Goal: Transaction & Acquisition: Purchase product/service

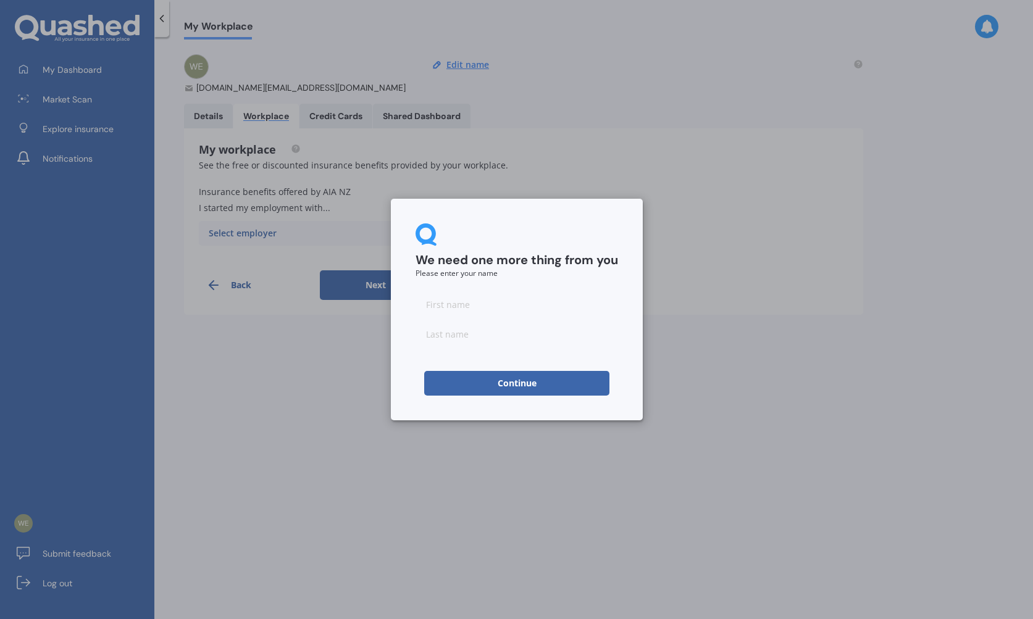
click at [472, 306] on input at bounding box center [516, 304] width 202 height 25
type input "[PERSON_NAME]"
click at [516, 383] on button "Continue" at bounding box center [516, 383] width 185 height 25
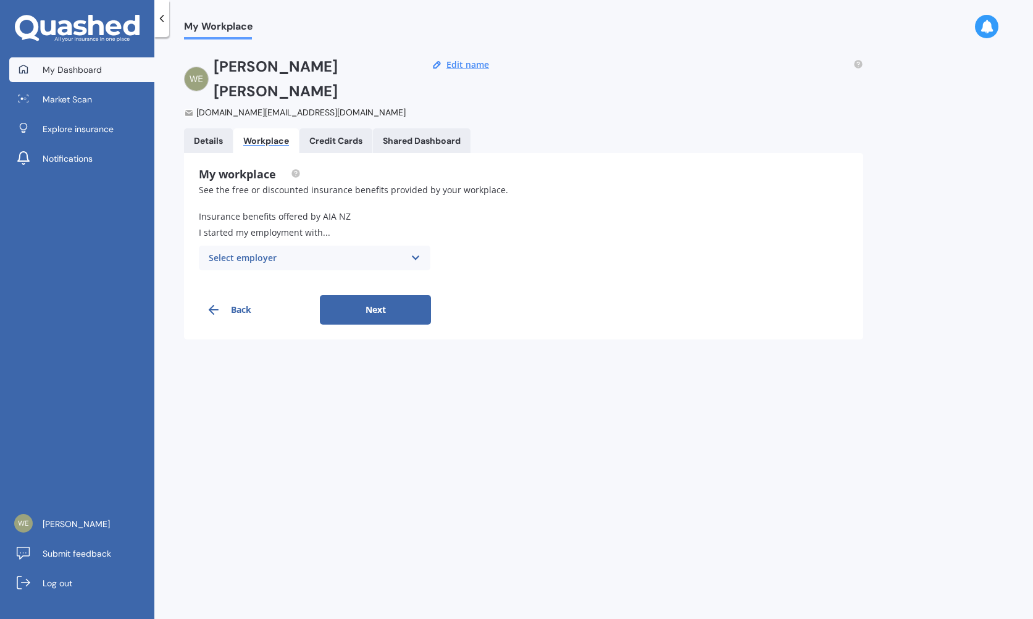
click at [53, 64] on span "My Dashboard" at bounding box center [72, 70] width 59 height 12
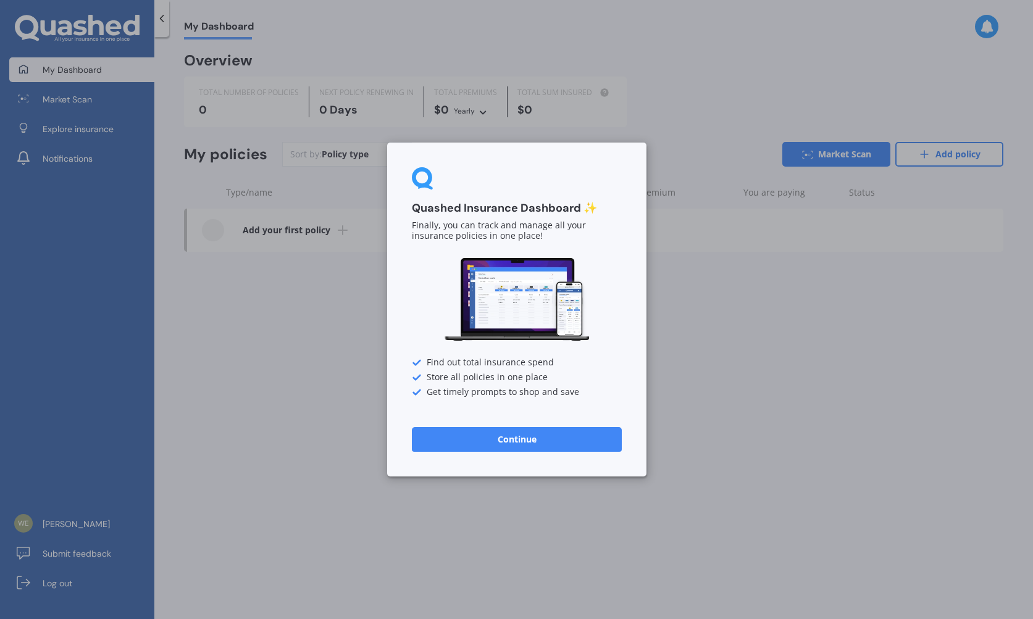
click at [704, 296] on div "Quashed Insurance Dashboard ✨ Finally, you can track and manage all your insura…" at bounding box center [516, 309] width 1033 height 619
click at [518, 451] on button "Continue" at bounding box center [517, 439] width 210 height 25
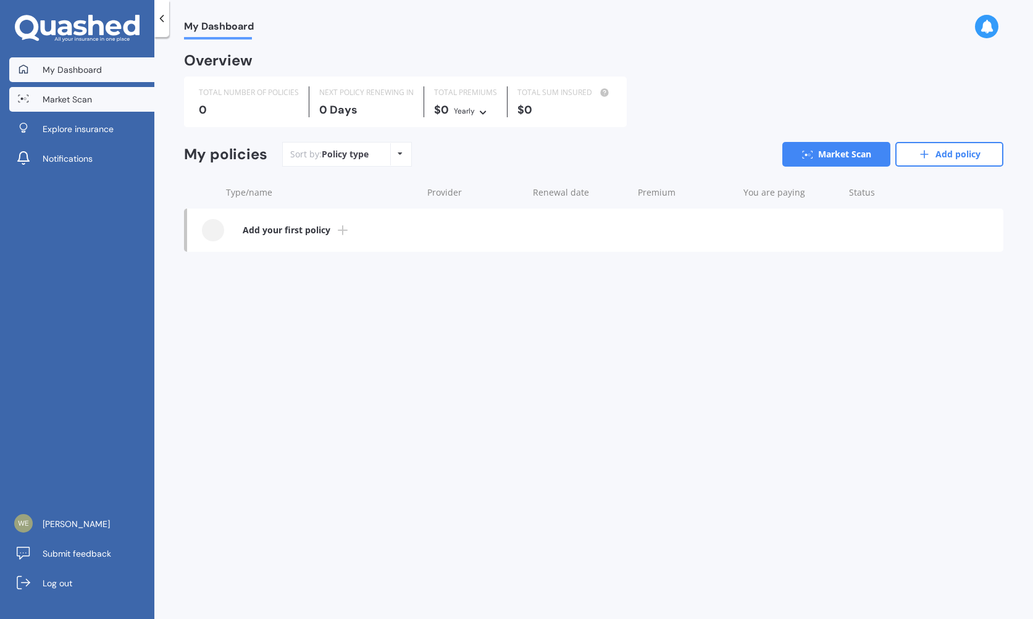
click at [62, 93] on link "Market Scan" at bounding box center [81, 99] width 145 height 25
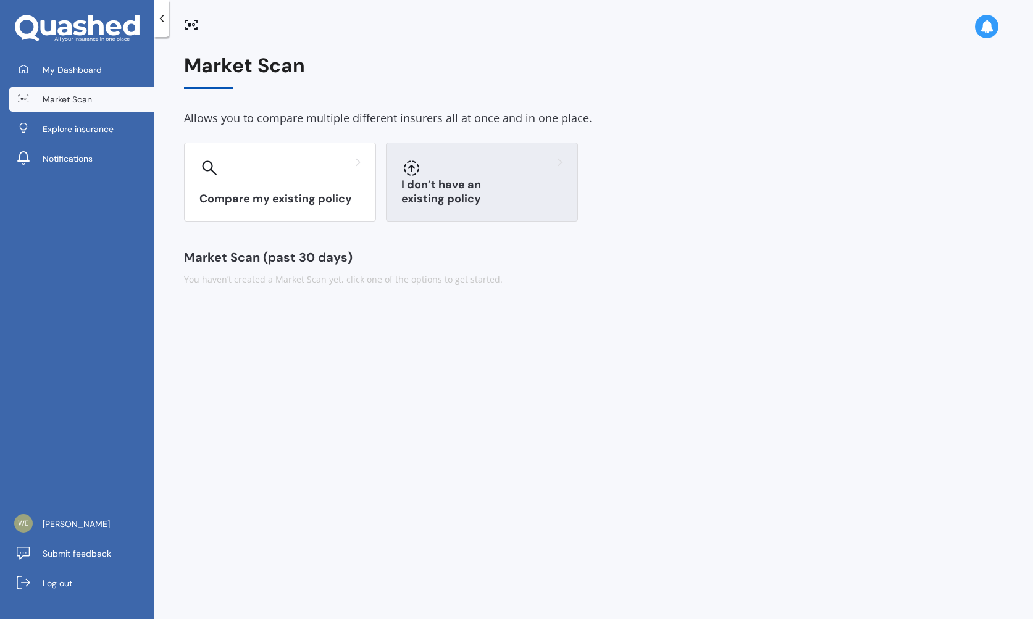
click at [490, 154] on div "I don’t have an existing policy" at bounding box center [482, 182] width 192 height 79
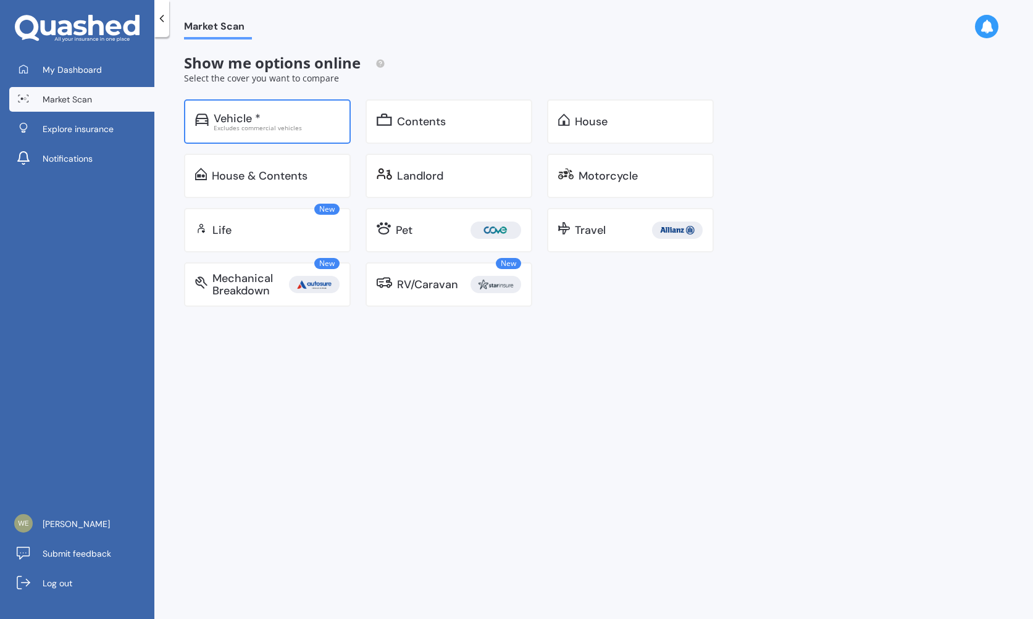
click at [300, 127] on div "Excludes commercial vehicles" at bounding box center [277, 128] width 126 height 6
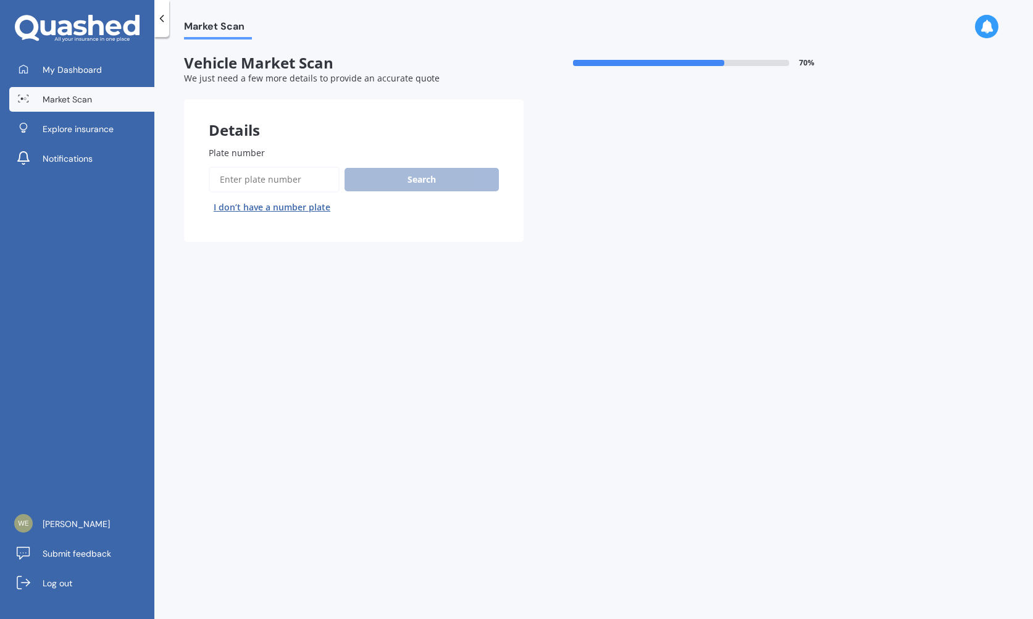
click at [261, 169] on input "Plate number" at bounding box center [274, 180] width 131 height 26
type input "t"
type input "tst123"
click at [411, 183] on button "Search" at bounding box center [421, 179] width 154 height 23
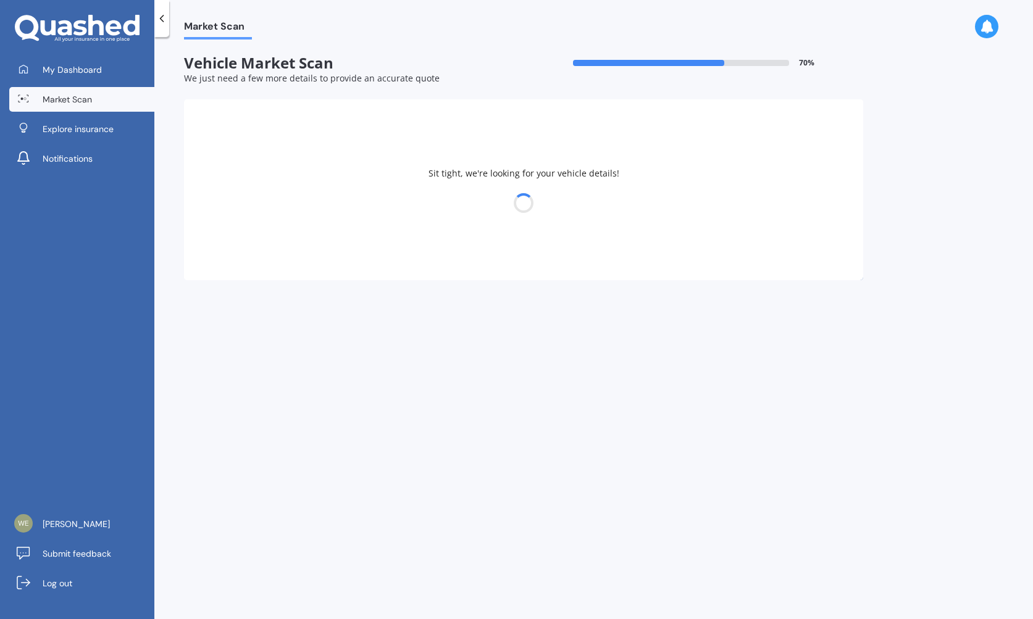
select select "AUDI"
select select "A3"
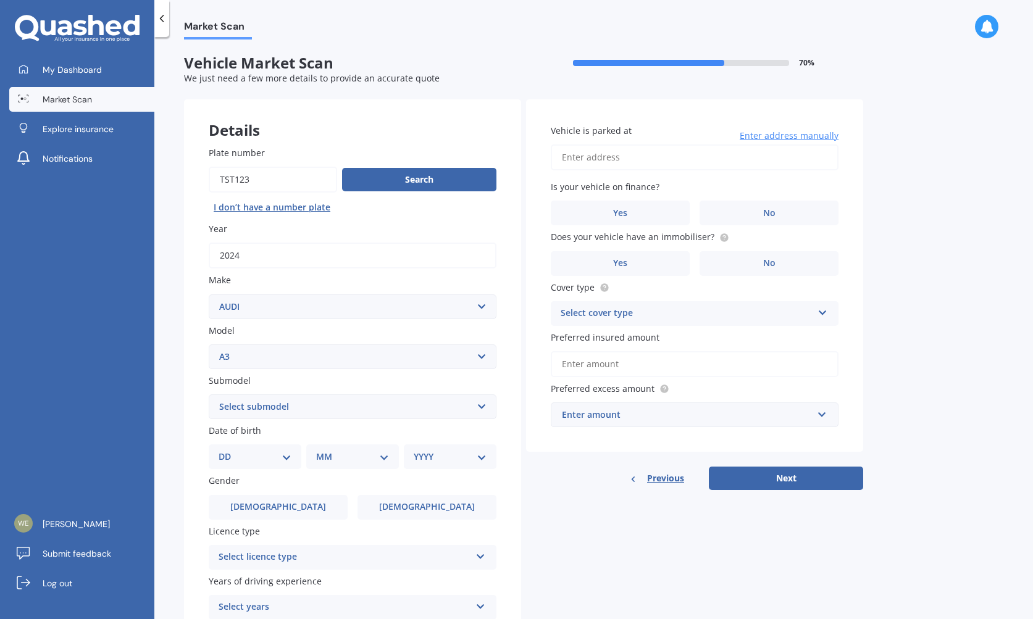
select select "(ALL OTHER)"
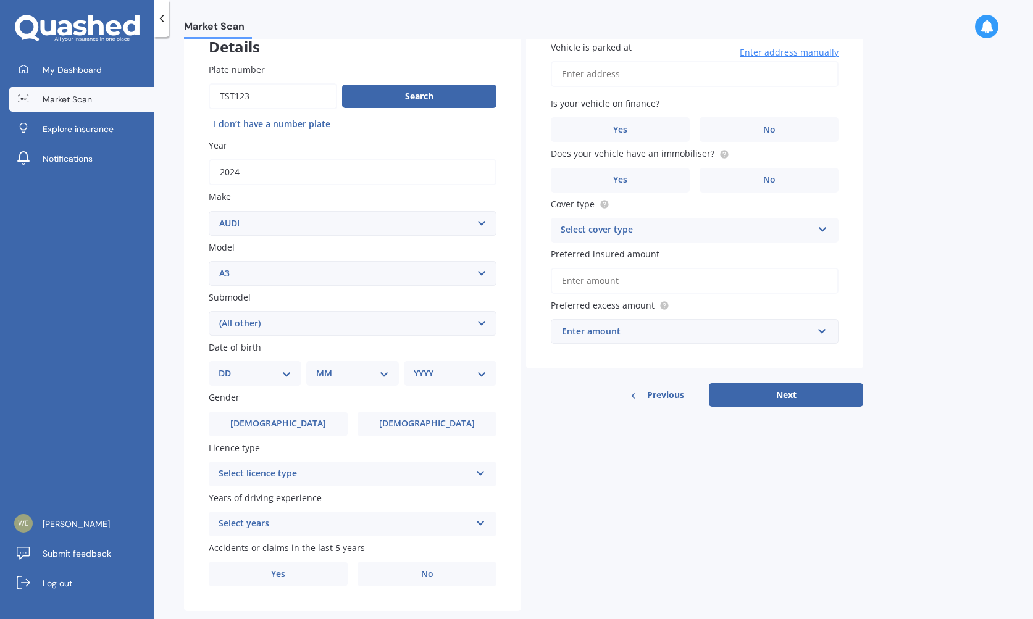
scroll to position [83, 0]
select select "06"
select select "09"
select select "1979"
drag, startPoint x: 306, startPoint y: 422, endPoint x: 313, endPoint y: 459, distance: 37.7
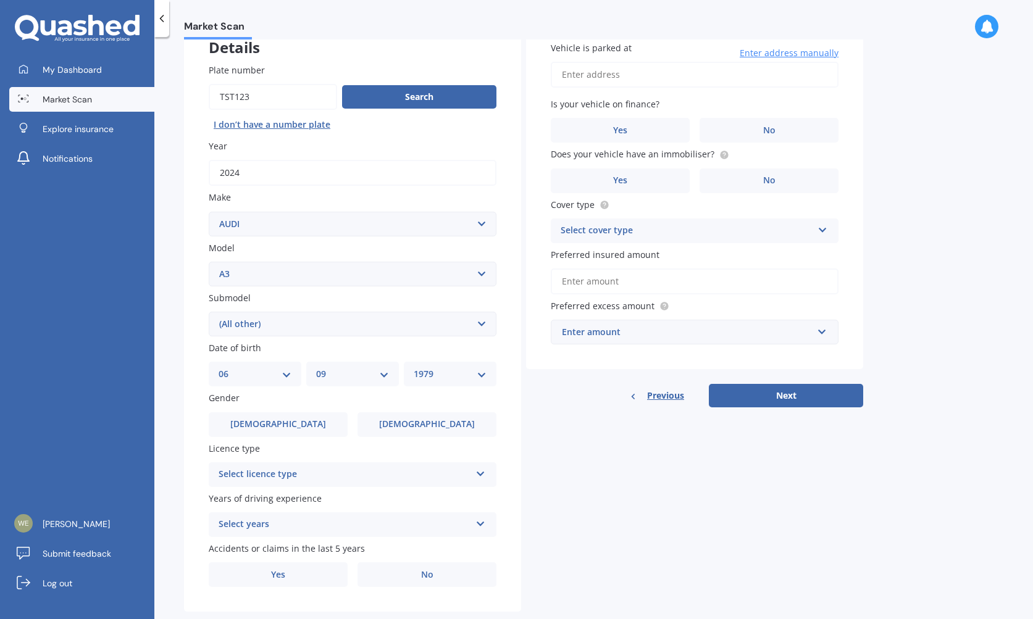
click at [307, 422] on label "[DEMOGRAPHIC_DATA]" at bounding box center [278, 424] width 139 height 25
click at [0, 0] on input "[DEMOGRAPHIC_DATA]" at bounding box center [0, 0] width 0 height 0
click at [307, 470] on div "Select licence type" at bounding box center [345, 474] width 252 height 15
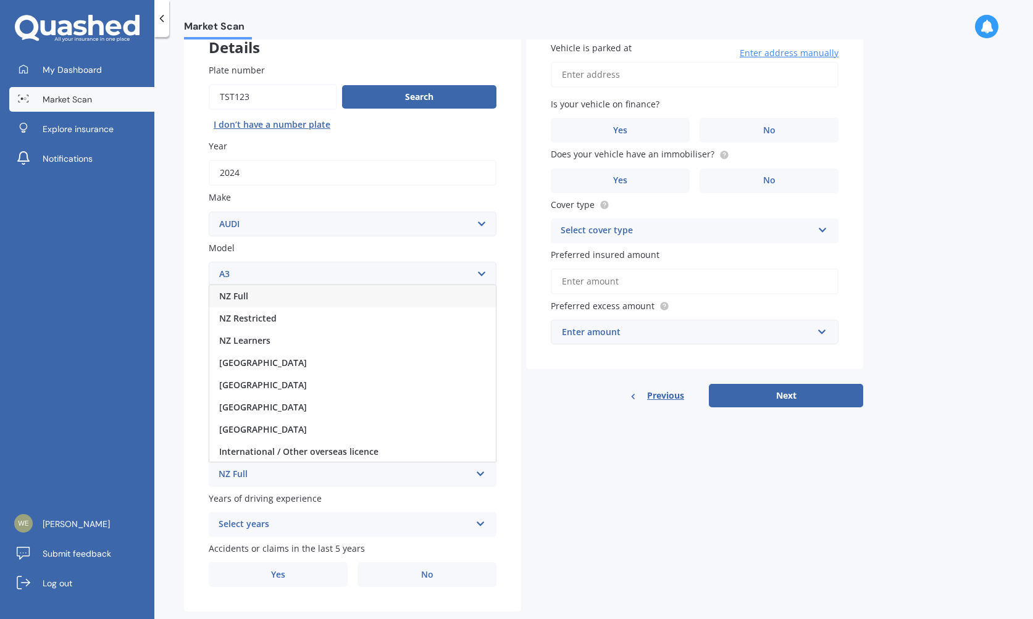
click at [264, 297] on div "NZ Full" at bounding box center [352, 296] width 286 height 22
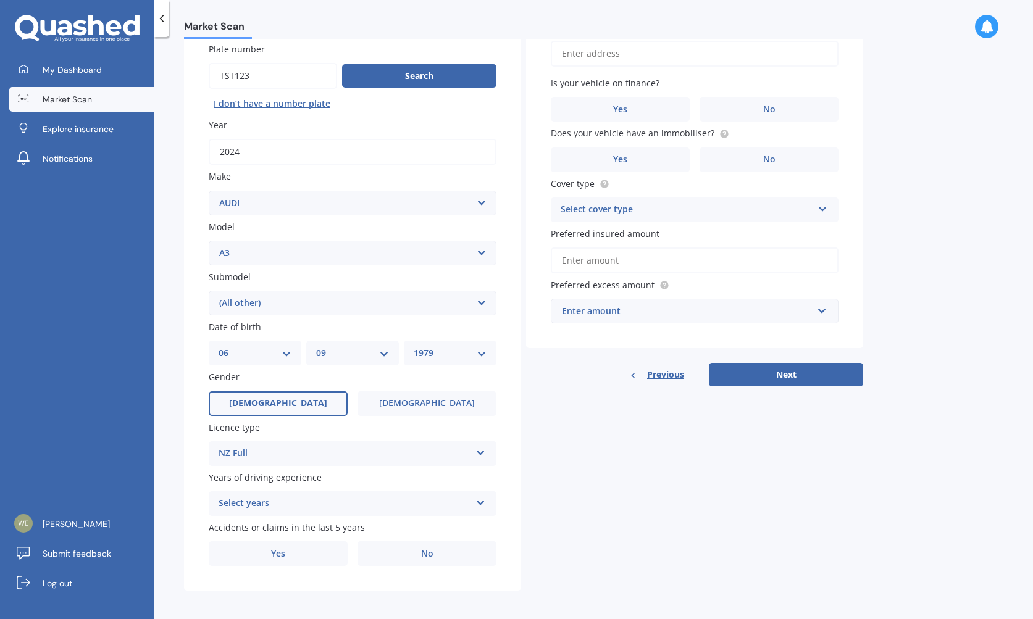
scroll to position [103, 0]
click at [332, 485] on div "Years of driving experience Select years 5 or more years 4 years 3 years 2 year…" at bounding box center [353, 494] width 288 height 45
click at [325, 505] on div "Select years" at bounding box center [345, 504] width 252 height 15
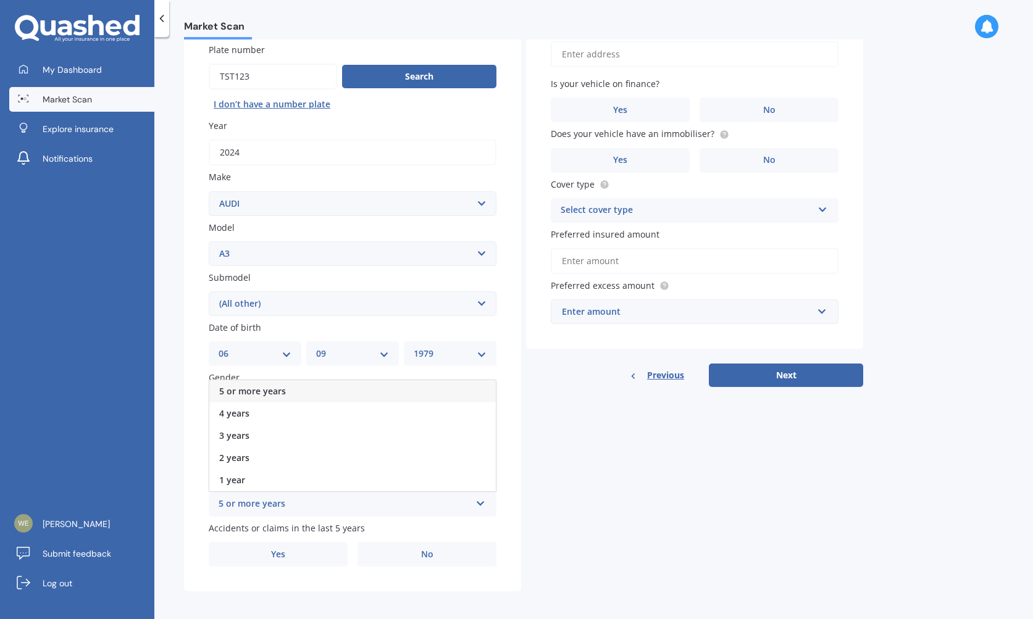
click at [294, 380] on div "5 or more years" at bounding box center [352, 391] width 286 height 22
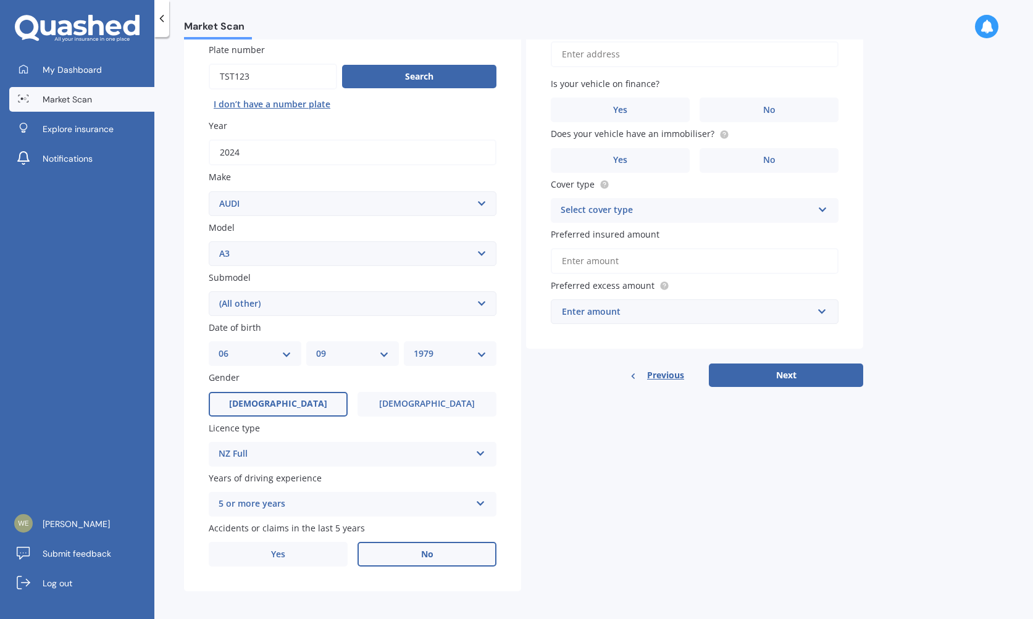
click at [393, 556] on label "No" at bounding box center [426, 554] width 139 height 25
click at [0, 0] on input "No" at bounding box center [0, 0] width 0 height 0
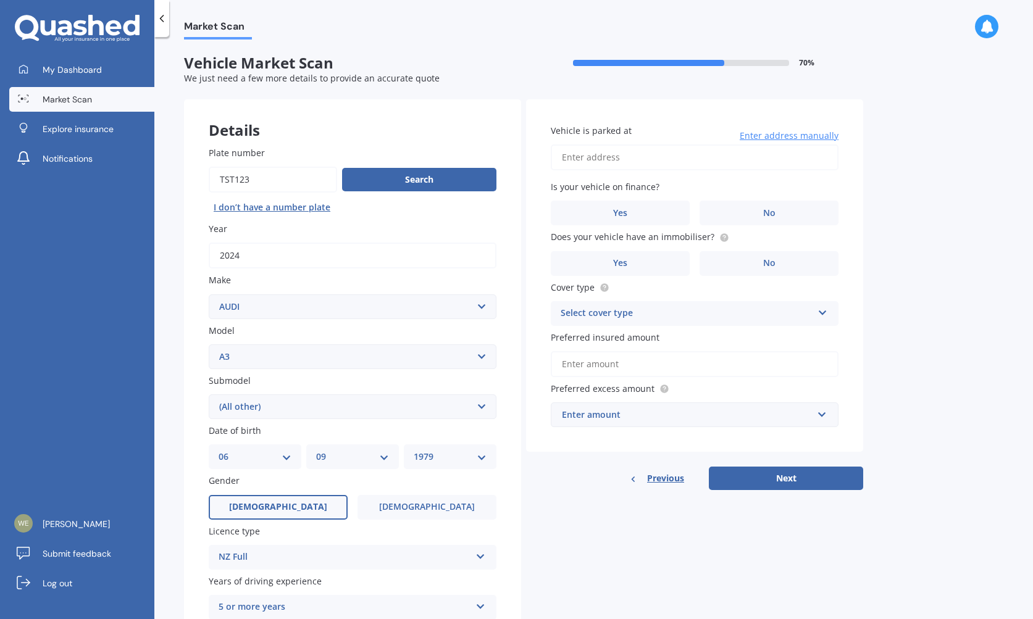
scroll to position [0, 0]
type input "[STREET_ADDRESS][PERSON_NAME]"
drag, startPoint x: 742, startPoint y: 208, endPoint x: 615, endPoint y: 255, distance: 135.5
click at [739, 209] on label "No" at bounding box center [768, 213] width 139 height 25
click at [0, 0] on input "No" at bounding box center [0, 0] width 0 height 0
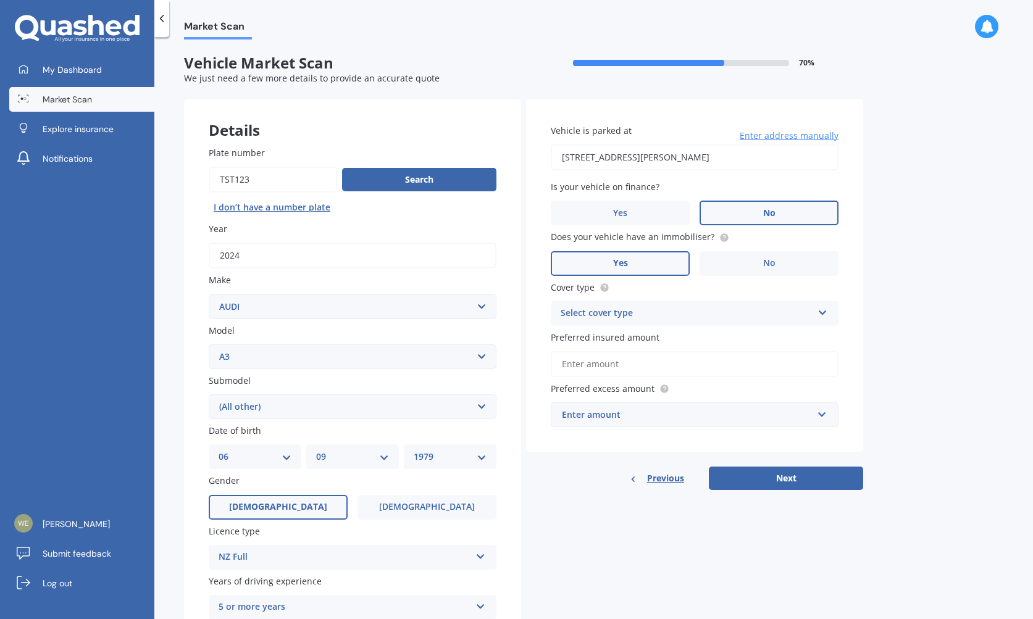
click at [608, 263] on label "Yes" at bounding box center [620, 263] width 139 height 25
click at [0, 0] on input "Yes" at bounding box center [0, 0] width 0 height 0
click at [614, 315] on div "Select cover type" at bounding box center [687, 313] width 252 height 15
click at [615, 338] on span "Comprehensive" at bounding box center [593, 337] width 65 height 12
click at [637, 362] on input "Preferred insured amount" at bounding box center [695, 364] width 288 height 26
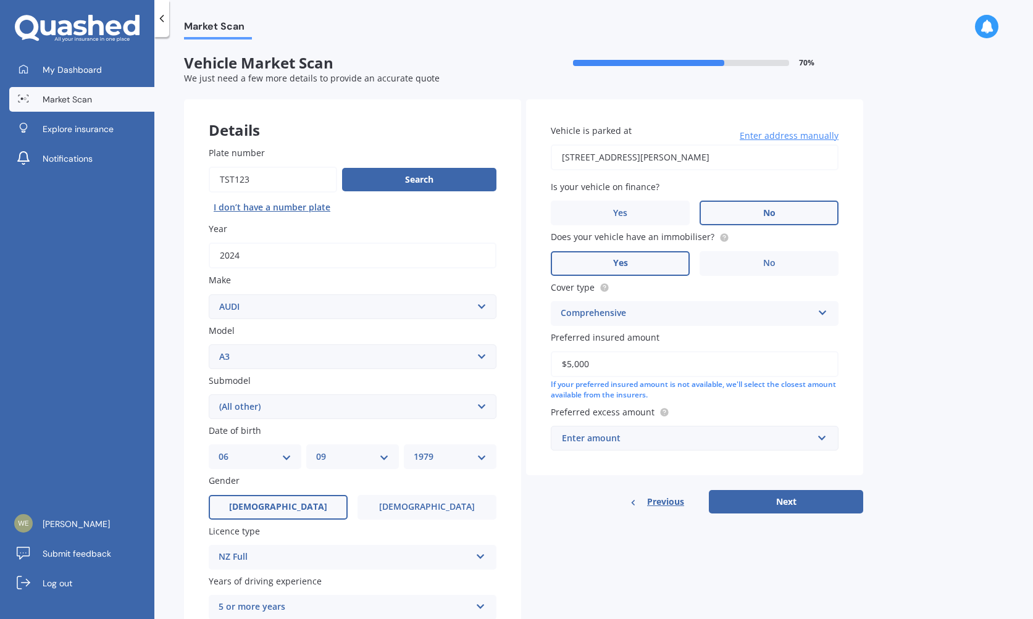
type input "$50,000"
click at [611, 441] on div "Enter amount" at bounding box center [687, 438] width 251 height 14
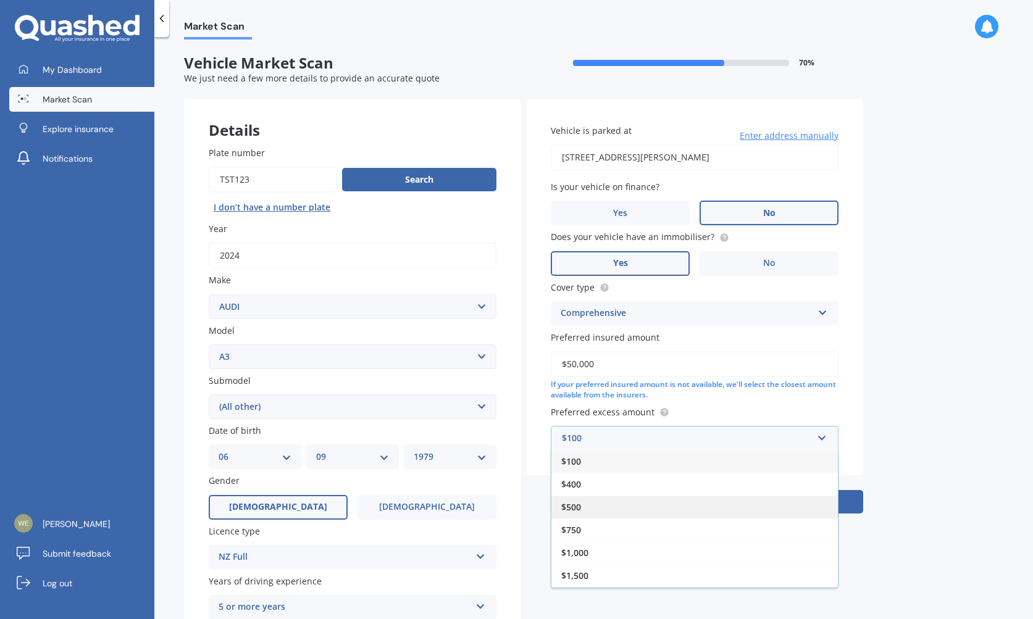
click at [620, 506] on div "$500" at bounding box center [694, 507] width 286 height 23
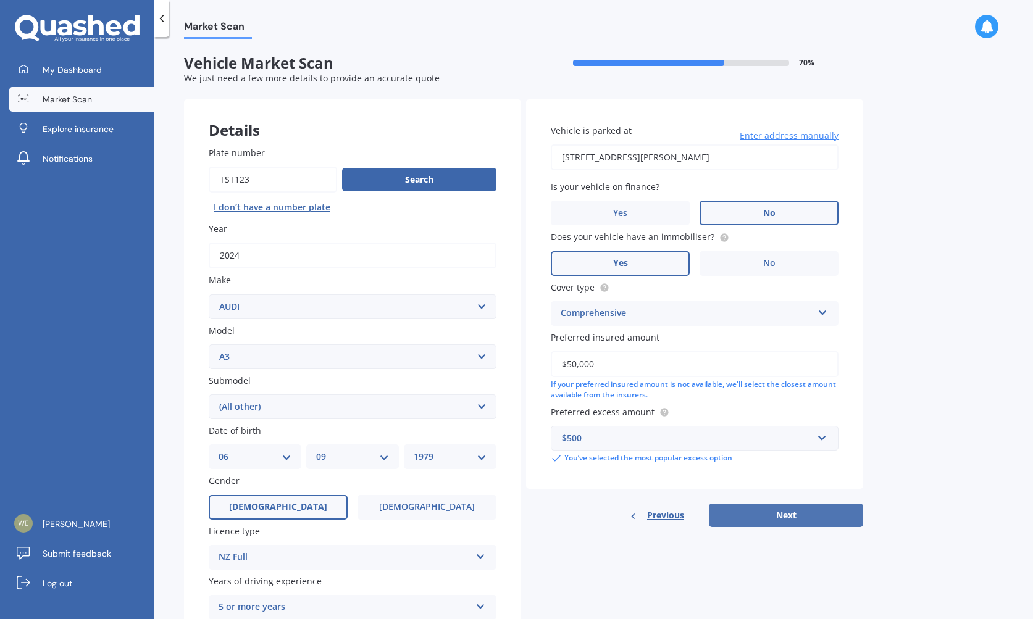
click at [757, 509] on button "Next" at bounding box center [786, 515] width 154 height 23
select select "06"
select select "09"
select select "1979"
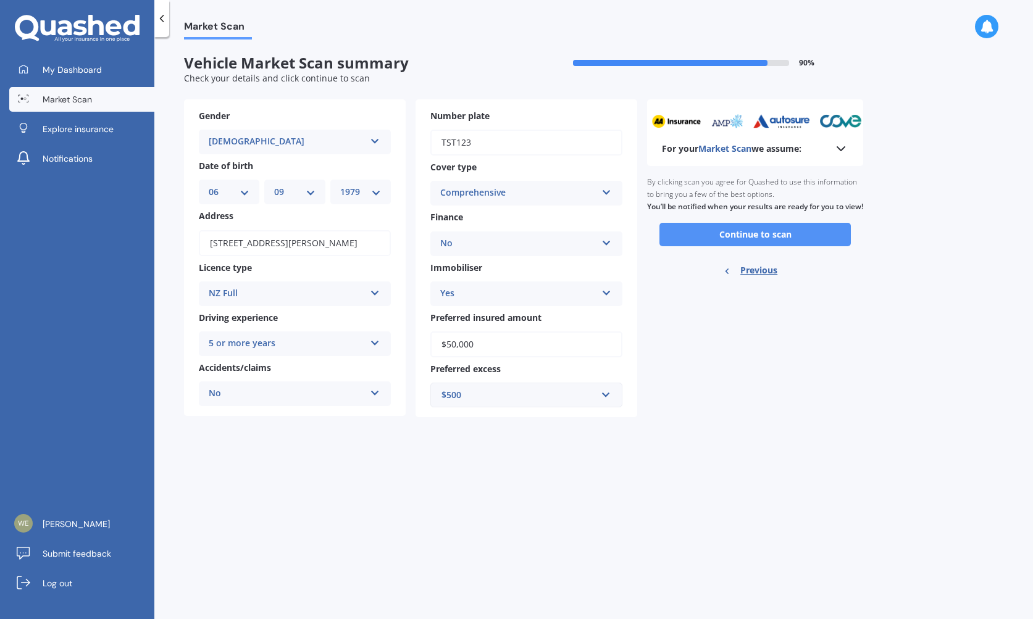
click at [793, 243] on button "Continue to scan" at bounding box center [754, 234] width 191 height 23
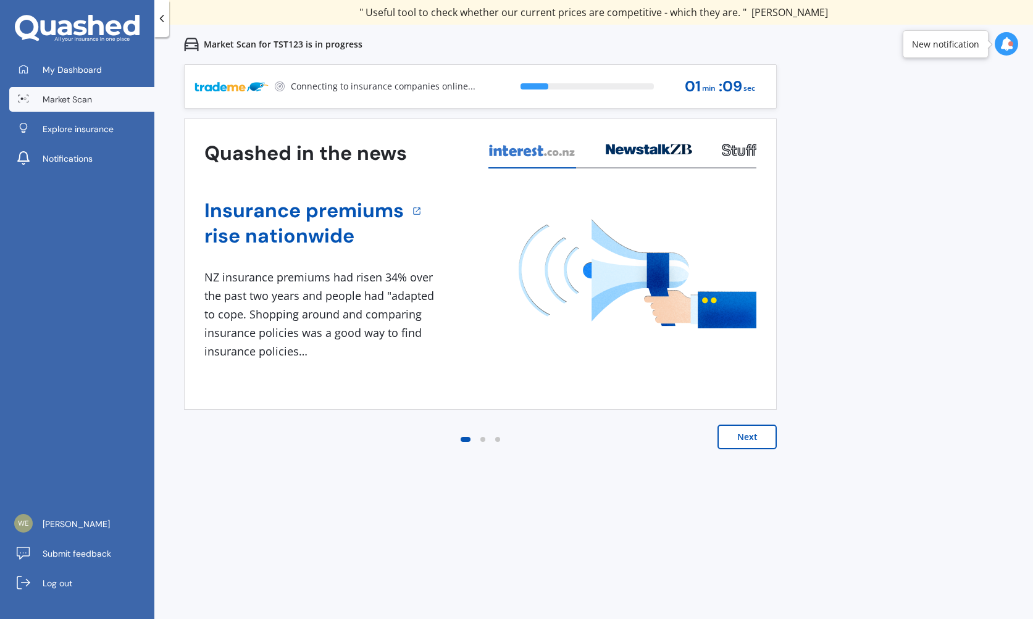
drag, startPoint x: 610, startPoint y: 296, endPoint x: 177, endPoint y: 259, distance: 434.9
click at [177, 259] on div "Previous 60,000+ Kiwis have signed up to shop and save on insurance with us " H…" at bounding box center [593, 373] width 878 height 619
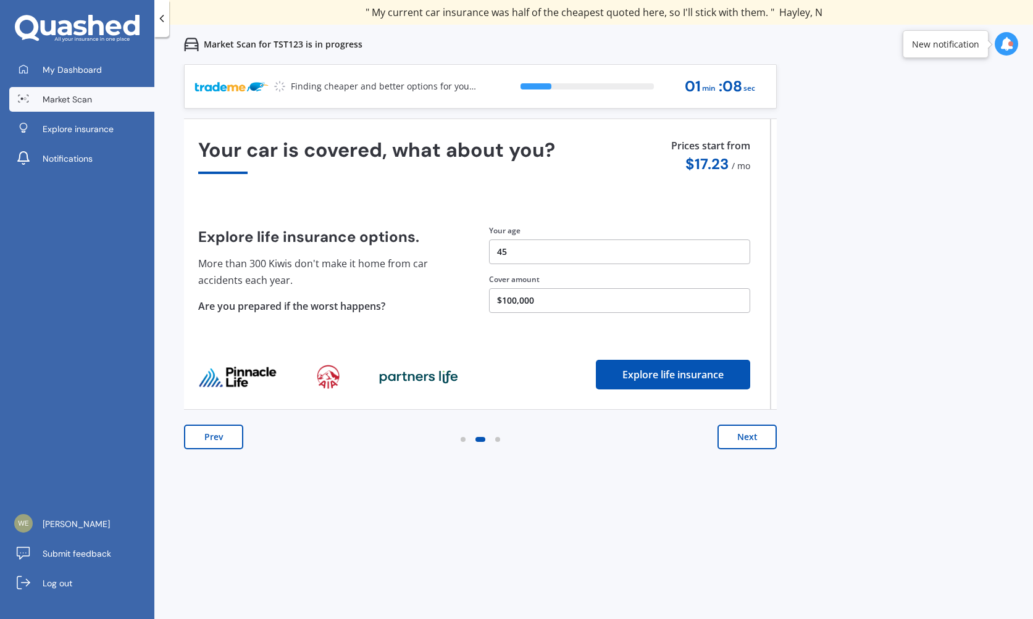
drag, startPoint x: 575, startPoint y: 214, endPoint x: 222, endPoint y: 198, distance: 353.5
click at [386, 196] on div "Your car is covered, what about you? Explore life insurance options. More than …" at bounding box center [474, 264] width 552 height 251
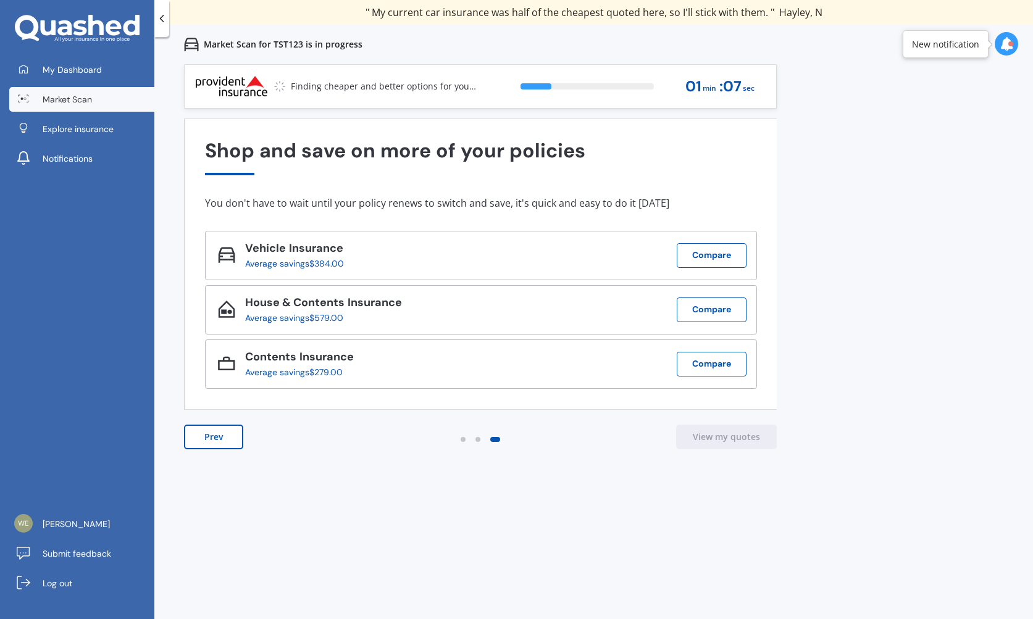
drag, startPoint x: 296, startPoint y: 207, endPoint x: 534, endPoint y: 203, distance: 237.7
click at [534, 203] on div "You don't have to wait until your policy renews to switch and save, it's quick …" at bounding box center [481, 203] width 552 height 12
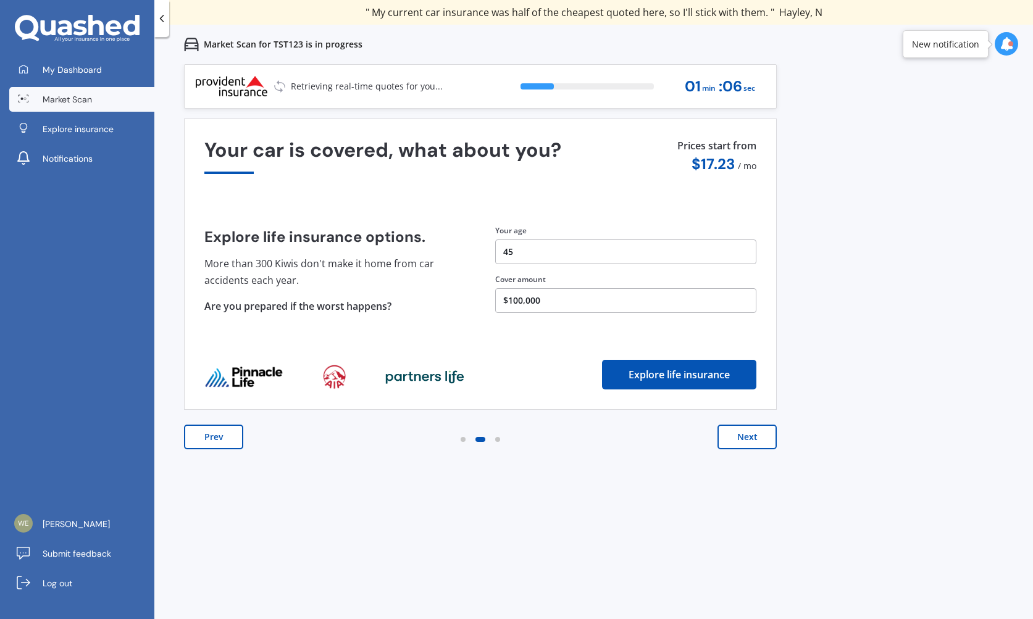
drag, startPoint x: 343, startPoint y: 217, endPoint x: 761, endPoint y: 185, distance: 419.1
click at [740, 186] on div "Your car is covered, what about you? Explore life insurance options. More than …" at bounding box center [480, 264] width 552 height 251
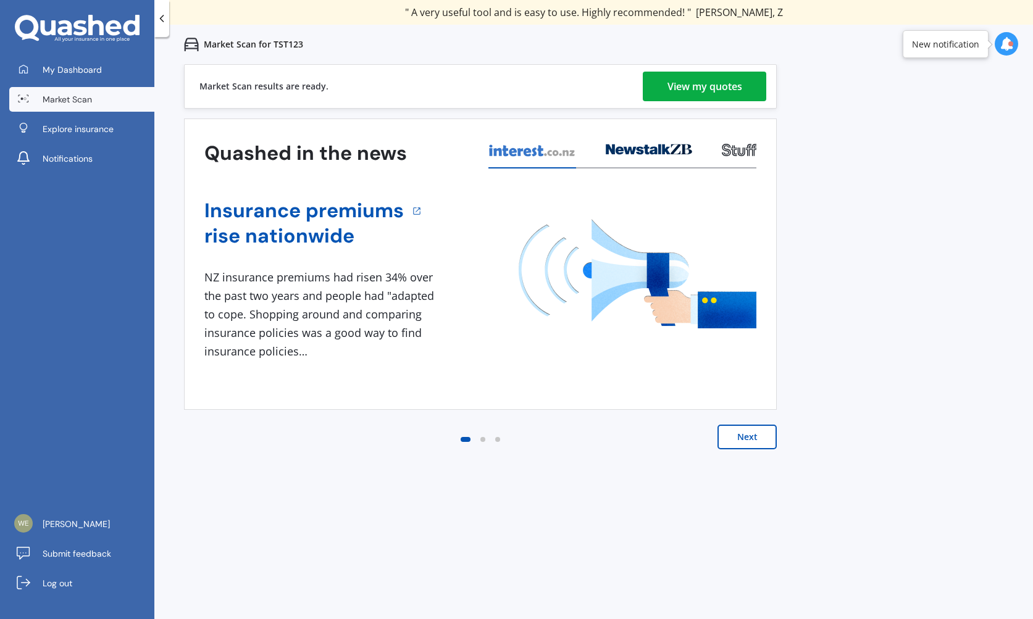
click at [678, 91] on div "View my quotes" at bounding box center [704, 87] width 75 height 30
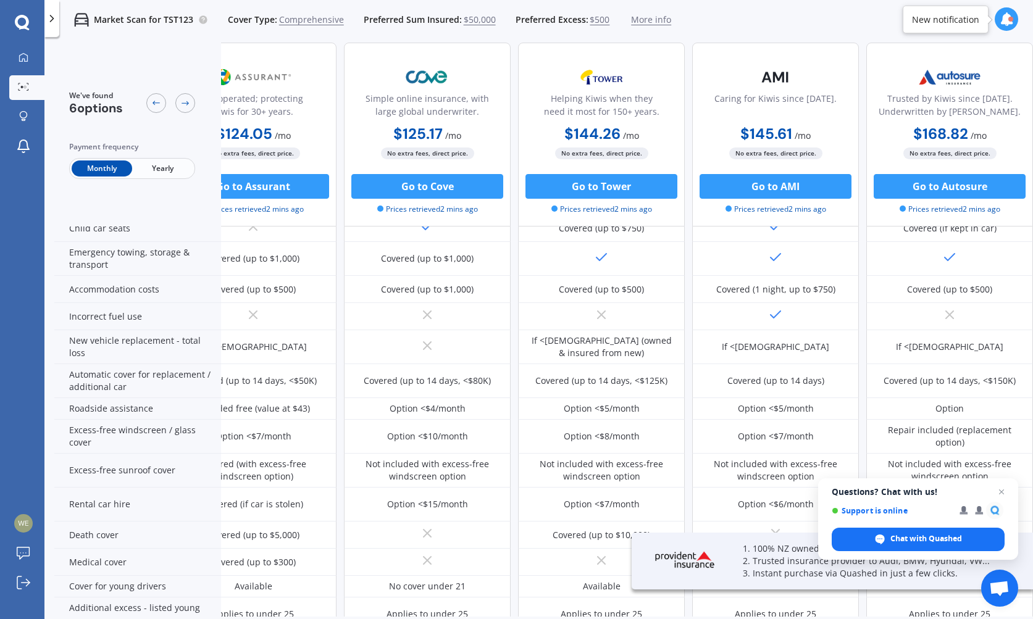
scroll to position [264, 231]
click at [1001, 492] on span "Open chat" at bounding box center [1001, 492] width 15 height 15
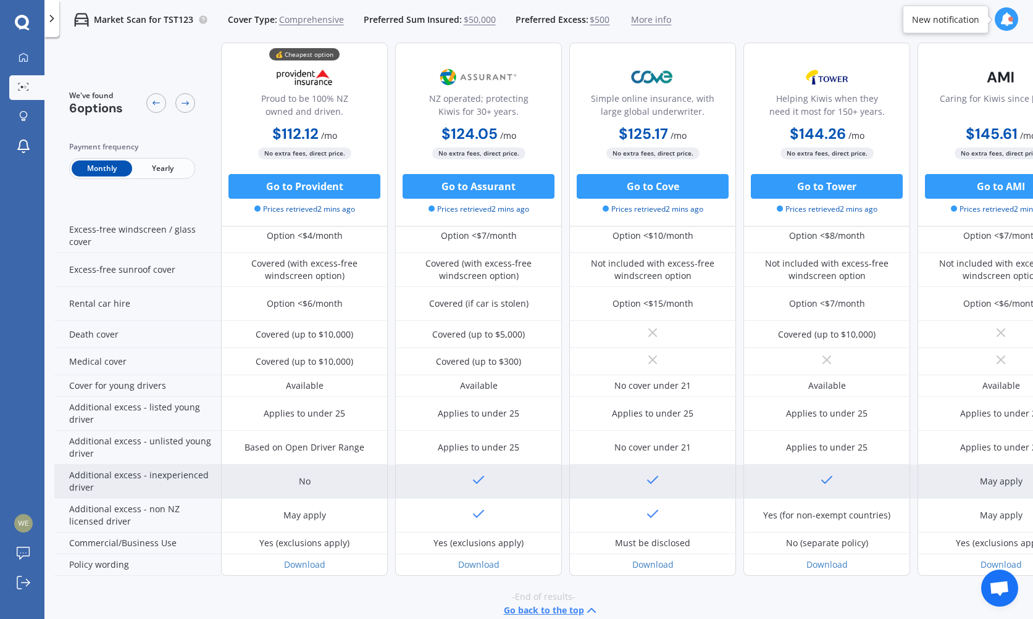
scroll to position [463, 0]
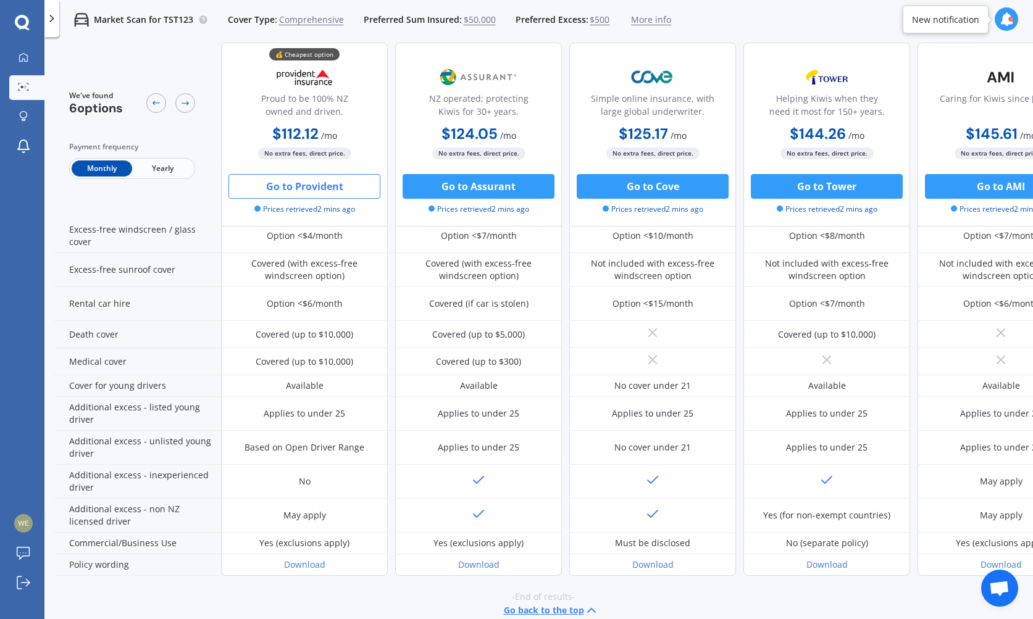
click at [337, 191] on button "Go to Provident" at bounding box center [304, 186] width 152 height 25
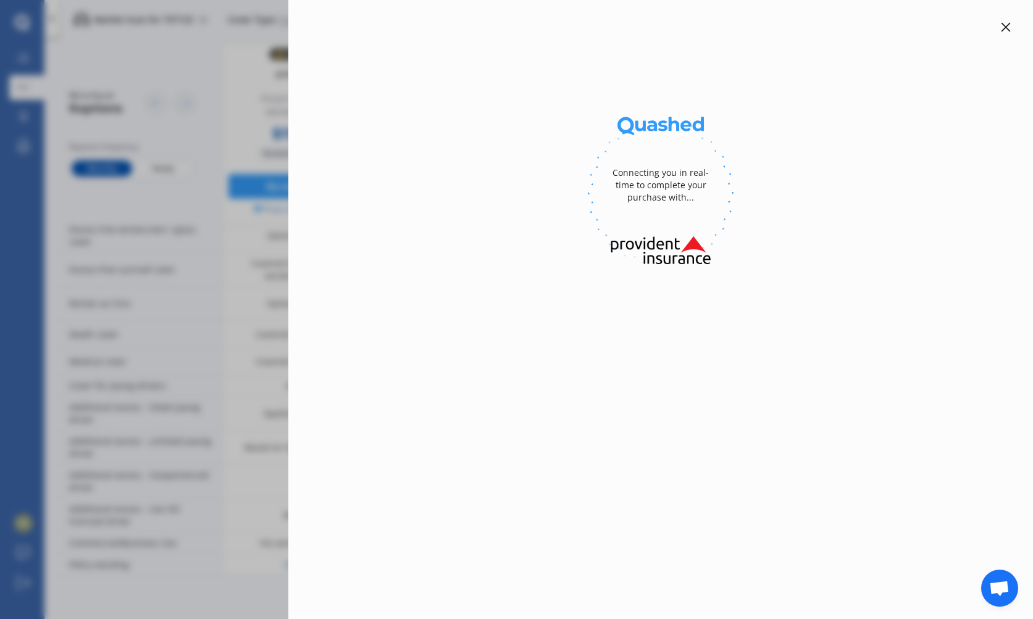
scroll to position [455, 0]
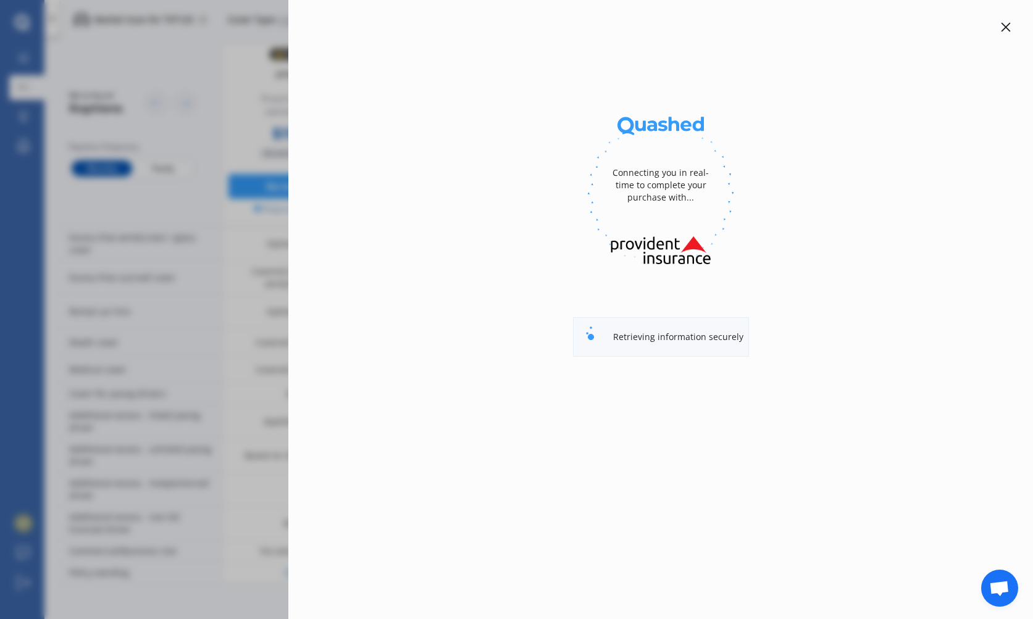
select select "full"
select select "[STREET_ADDRESS][PERSON_NAME]"
select select "AUDI"
select select "A3"
select select "NO"
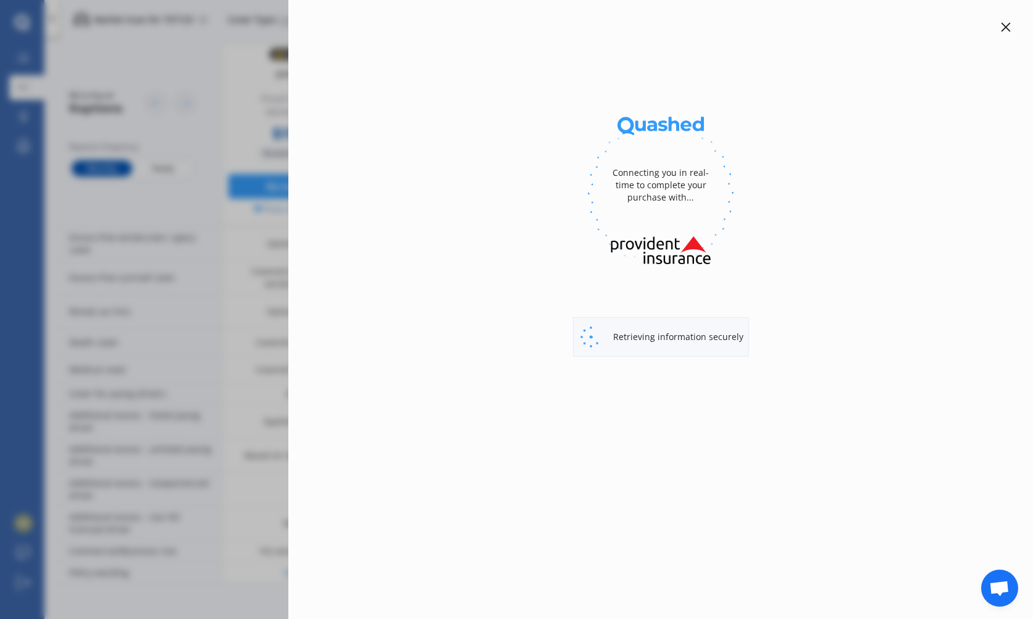
select select "Monthly"
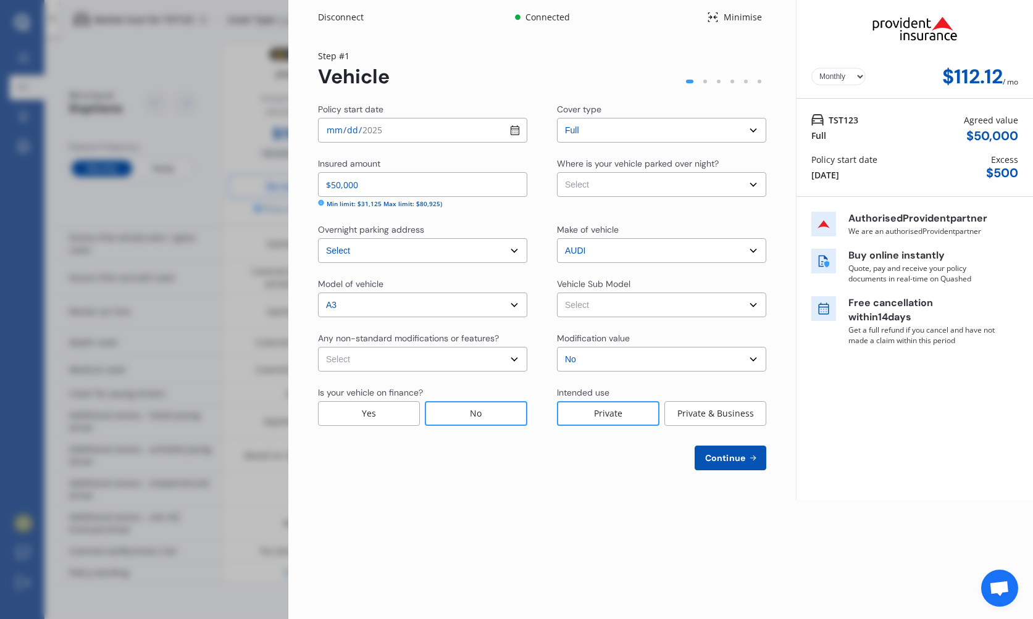
select select "GARAGE"
select select "NZVAUDI2024AEAB"
select select "none"
click at [733, 462] on span "Continue" at bounding box center [724, 458] width 45 height 10
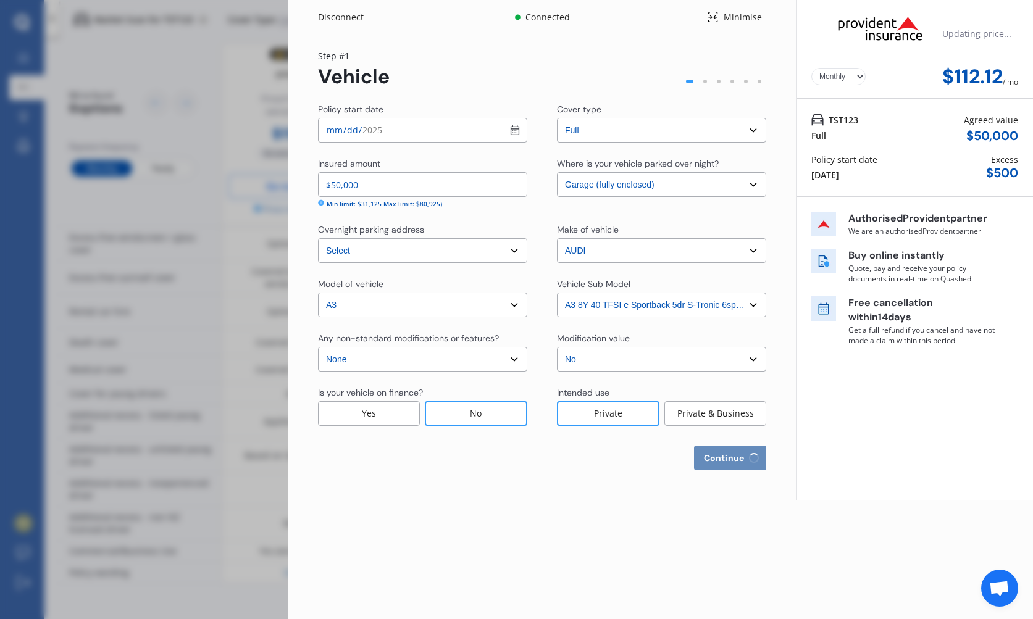
select select "06"
select select "09"
select select "1979"
select select "NZ_FULL"
select select "0"
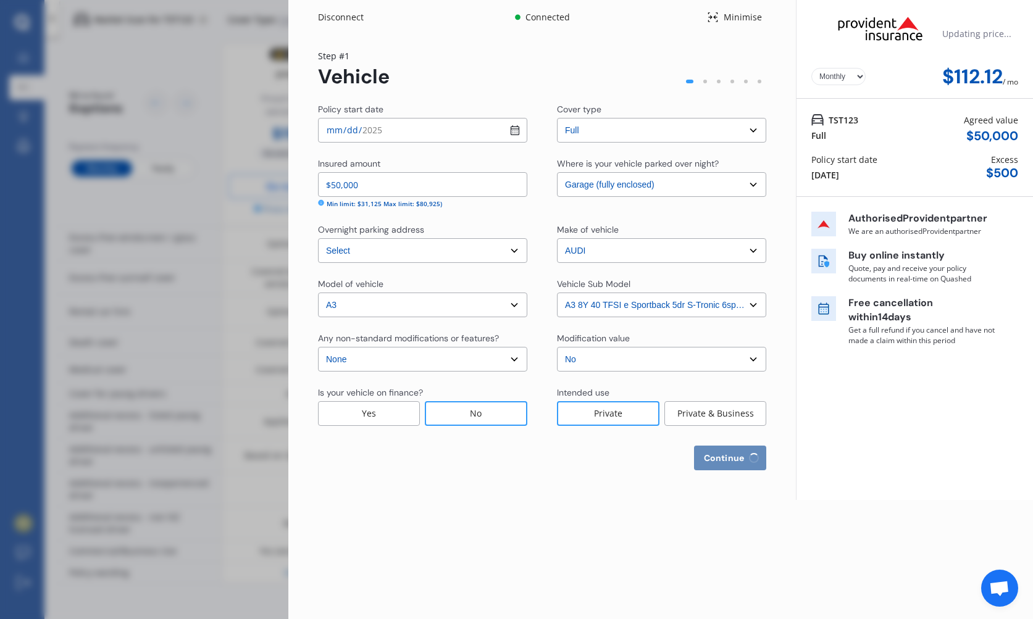
select select "25"
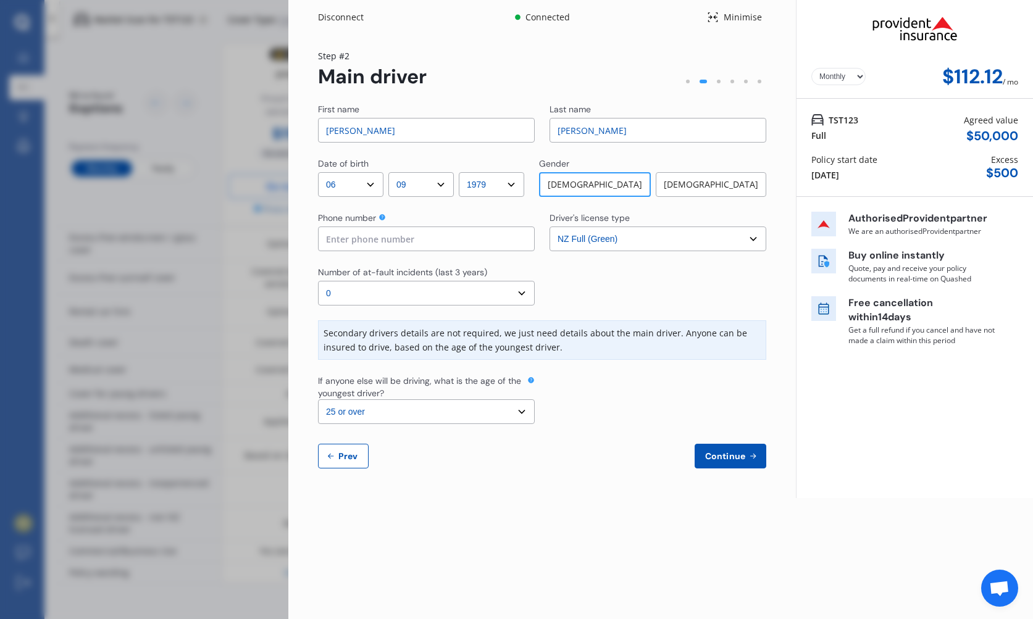
click at [343, 22] on div "Disconnect" at bounding box center [347, 17] width 59 height 12
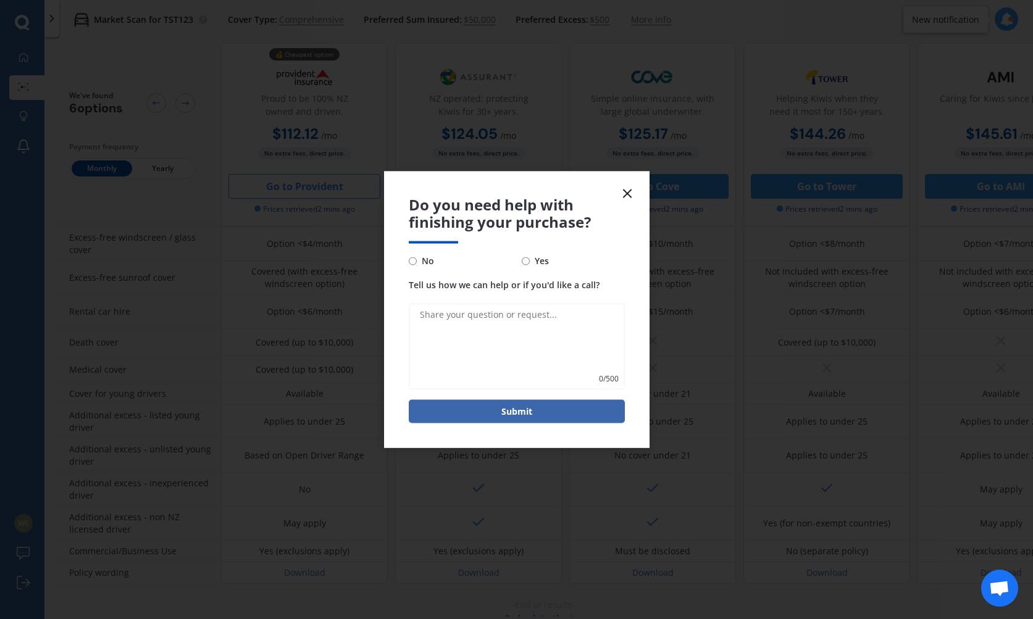
click at [628, 190] on icon at bounding box center [627, 193] width 15 height 15
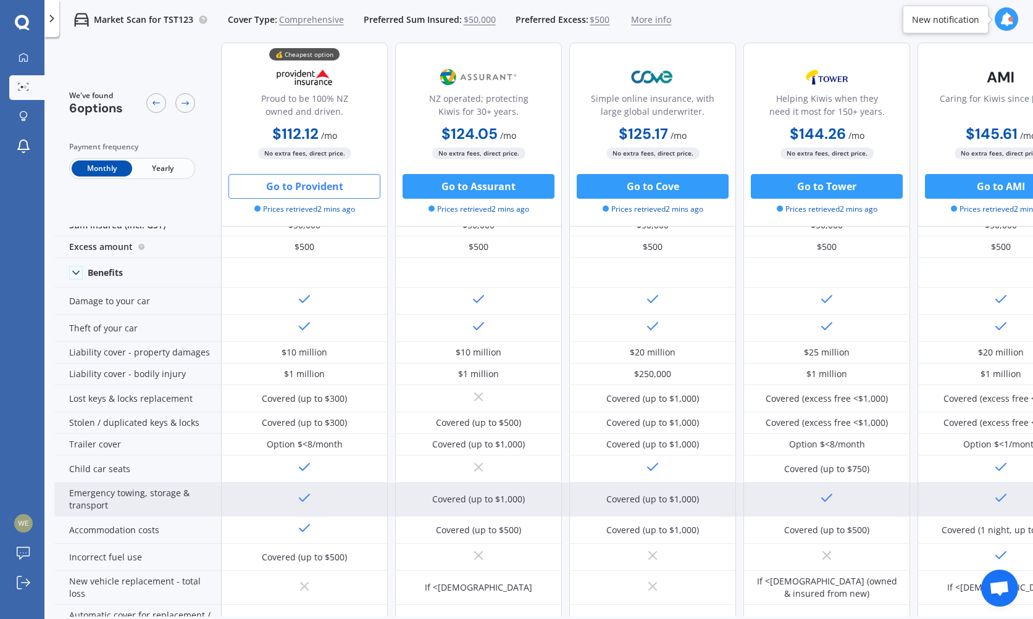
scroll to position [125, 0]
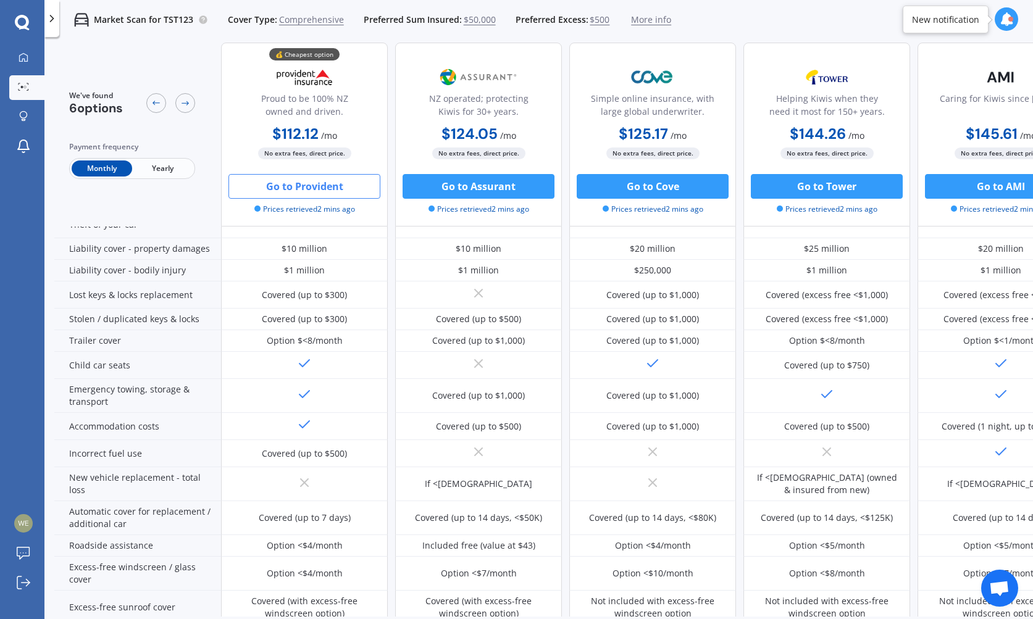
click at [1009, 20] on div at bounding box center [1010, 19] width 5 height 5
click at [1008, 20] on icon at bounding box center [1006, 19] width 14 height 14
click at [835, 20] on div "Market Scan for TST123 Cover Type: Comprehensive Preferred Sum Insured: $50,000…" at bounding box center [538, 20] width 988 height 40
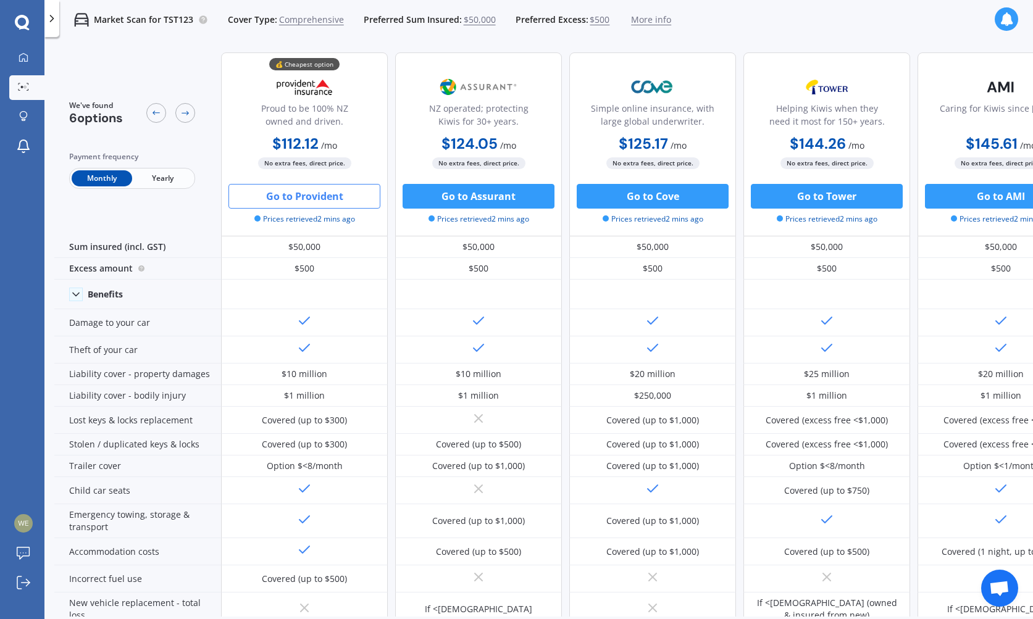
scroll to position [0, 0]
click at [20, 59] on icon at bounding box center [23, 56] width 9 height 9
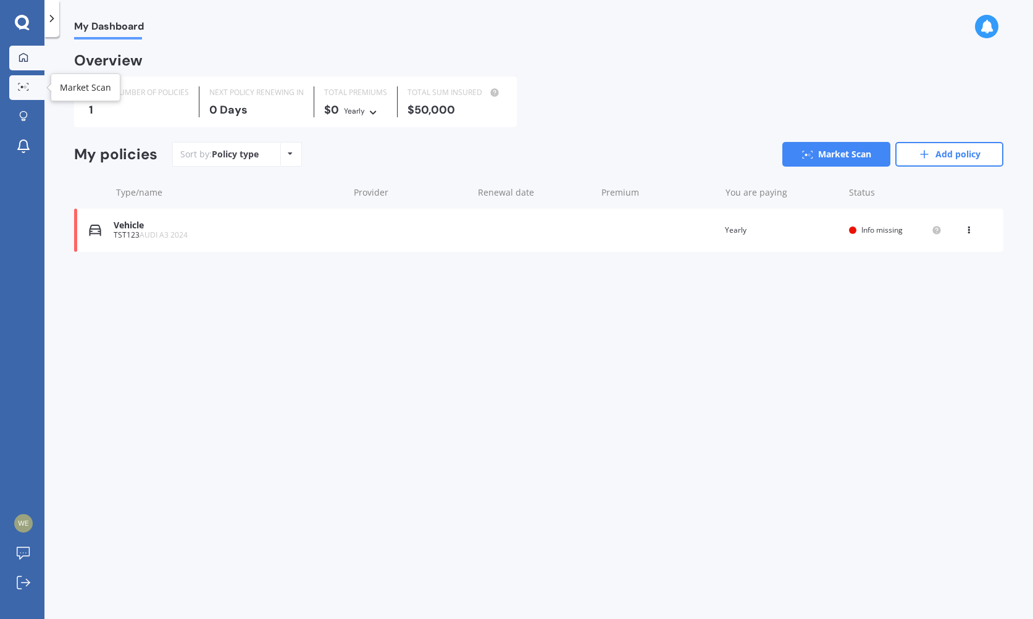
click at [30, 77] on link "Market Scan" at bounding box center [26, 87] width 35 height 25
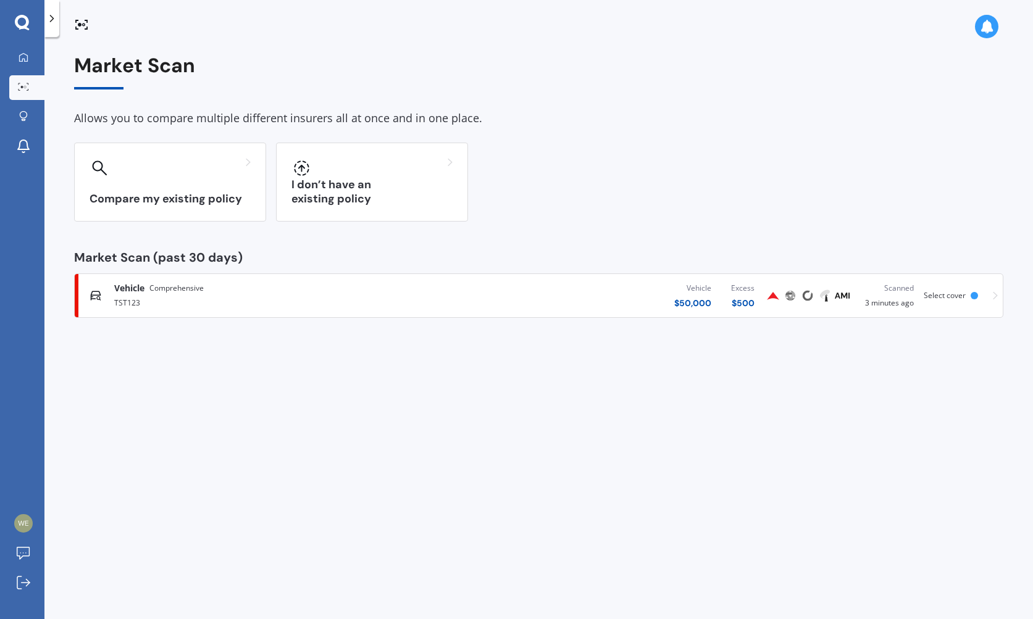
click at [399, 294] on div "TST123" at bounding box center [270, 301] width 313 height 15
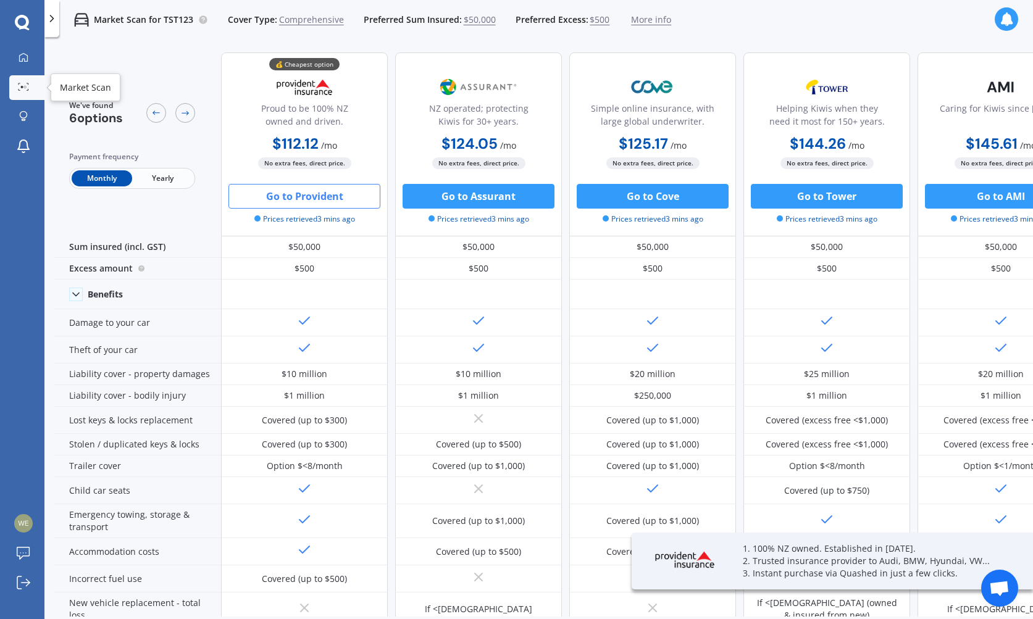
drag, startPoint x: 29, startPoint y: 88, endPoint x: 41, endPoint y: 89, distance: 12.4
click at [32, 88] on div at bounding box center [23, 87] width 19 height 9
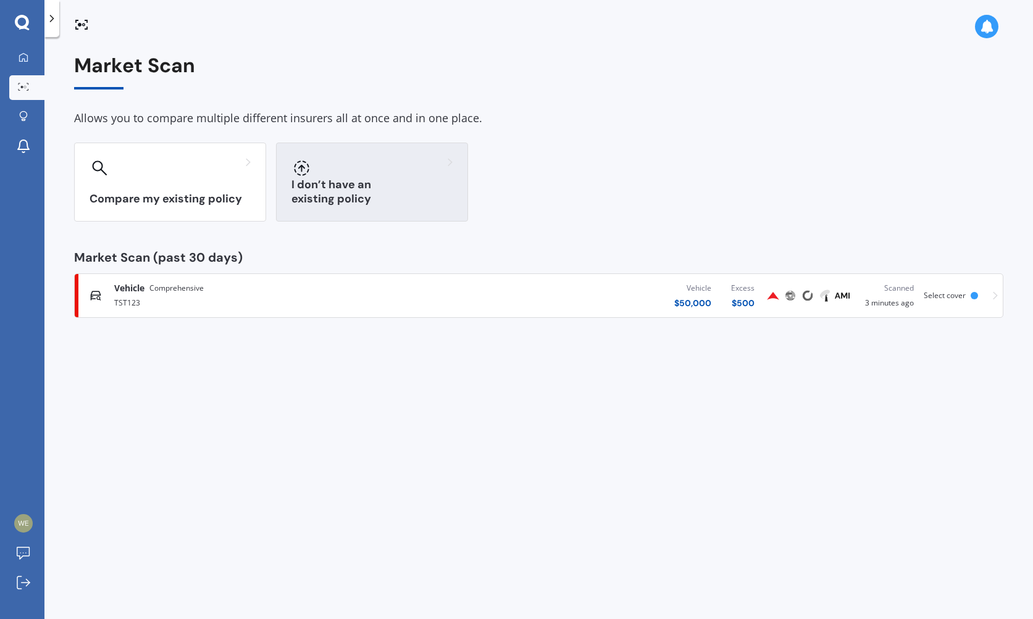
click at [407, 178] on div "I don’t have an existing policy" at bounding box center [372, 182] width 192 height 79
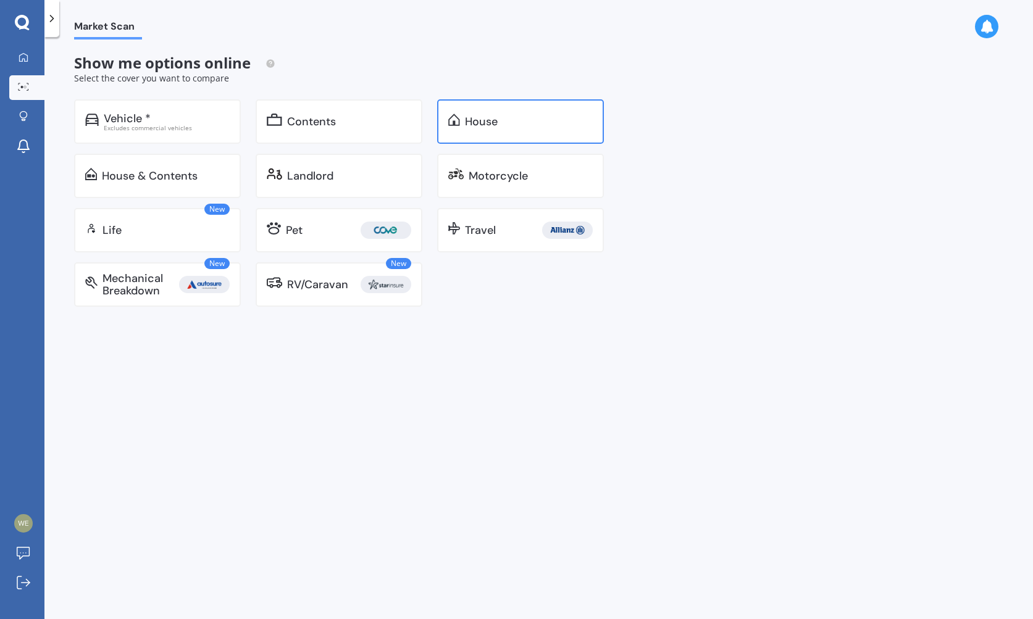
scroll to position [1, 0]
click at [508, 111] on div "House" at bounding box center [520, 121] width 167 height 44
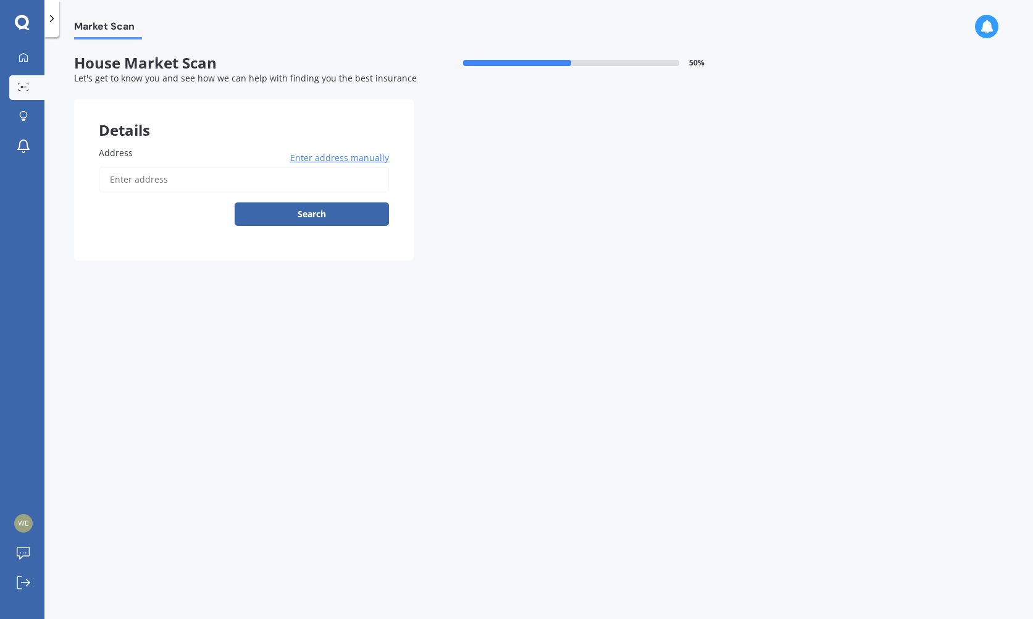
drag, startPoint x: 217, startPoint y: 181, endPoint x: 219, endPoint y: 173, distance: 8.2
click at [219, 180] on input "Address" at bounding box center [244, 180] width 290 height 26
type input "[STREET_ADDRESS]"
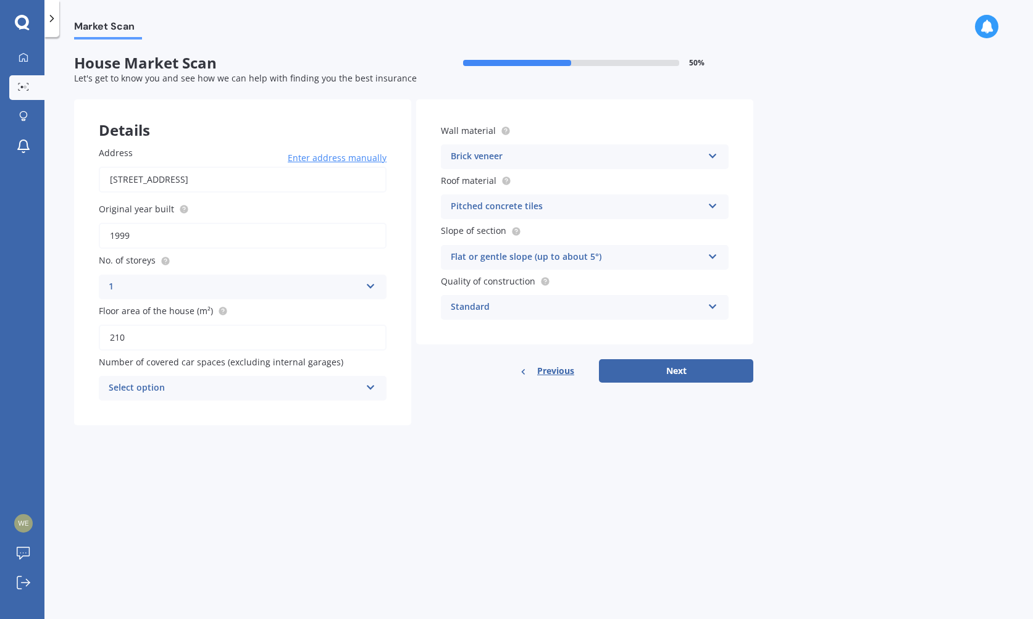
click at [256, 390] on div "Select option" at bounding box center [235, 388] width 252 height 15
click at [159, 412] on div "0" at bounding box center [242, 412] width 286 height 22
drag, startPoint x: 693, startPoint y: 387, endPoint x: 694, endPoint y: 378, distance: 8.7
click at [693, 387] on div "Details Address [STREET_ADDRESS] Enter address manually Search Original year bu…" at bounding box center [413, 262] width 679 height 326
click at [693, 374] on button "Next" at bounding box center [676, 370] width 154 height 23
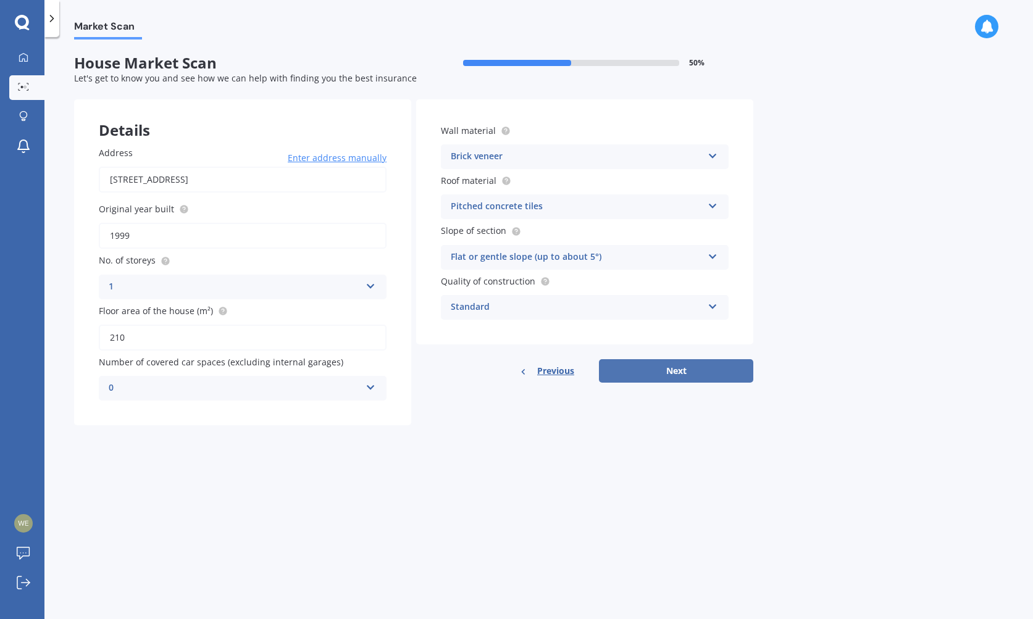
select select "06"
select select "09"
select select "1979"
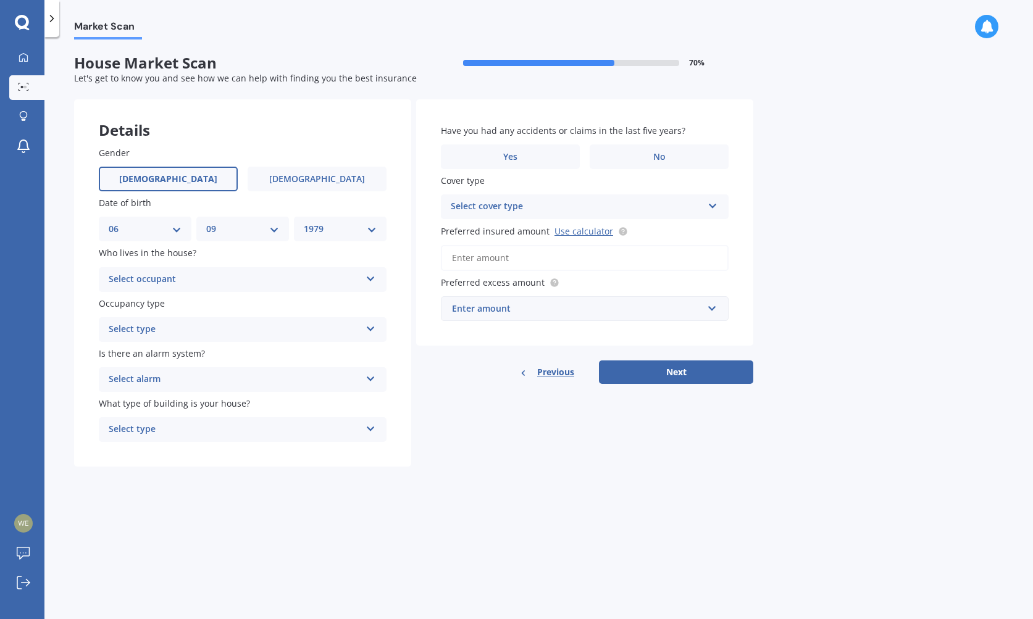
click at [232, 280] on div "Select occupant" at bounding box center [235, 279] width 252 height 15
click at [172, 302] on div "Owner" at bounding box center [242, 304] width 286 height 22
click at [246, 350] on label "Is there an alarm system?" at bounding box center [240, 353] width 283 height 13
click at [254, 333] on div "Select type" at bounding box center [235, 329] width 252 height 15
drag, startPoint x: 236, startPoint y: 348, endPoint x: 256, endPoint y: 362, distance: 24.5
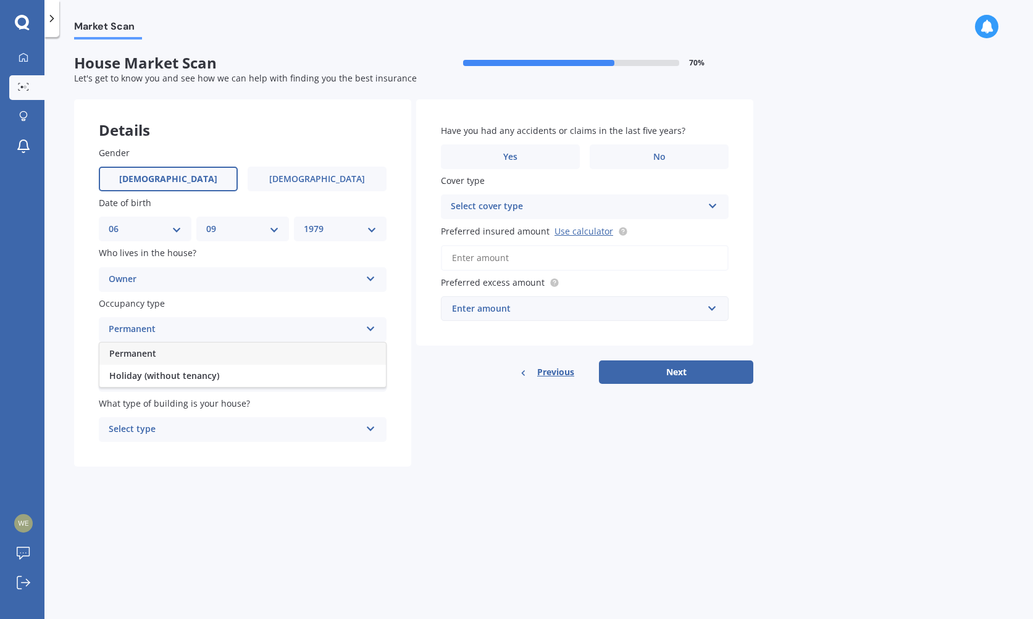
click at [236, 348] on div "Permanent" at bounding box center [242, 354] width 286 height 22
click at [261, 373] on div "Select alarm" at bounding box center [235, 379] width 252 height 15
drag, startPoint x: 190, startPoint y: 420, endPoint x: 259, endPoint y: 422, distance: 69.2
click at [191, 420] on div "Yes, not monitored" at bounding box center [242, 426] width 286 height 22
click at [284, 422] on div "Select type" at bounding box center [235, 429] width 252 height 15
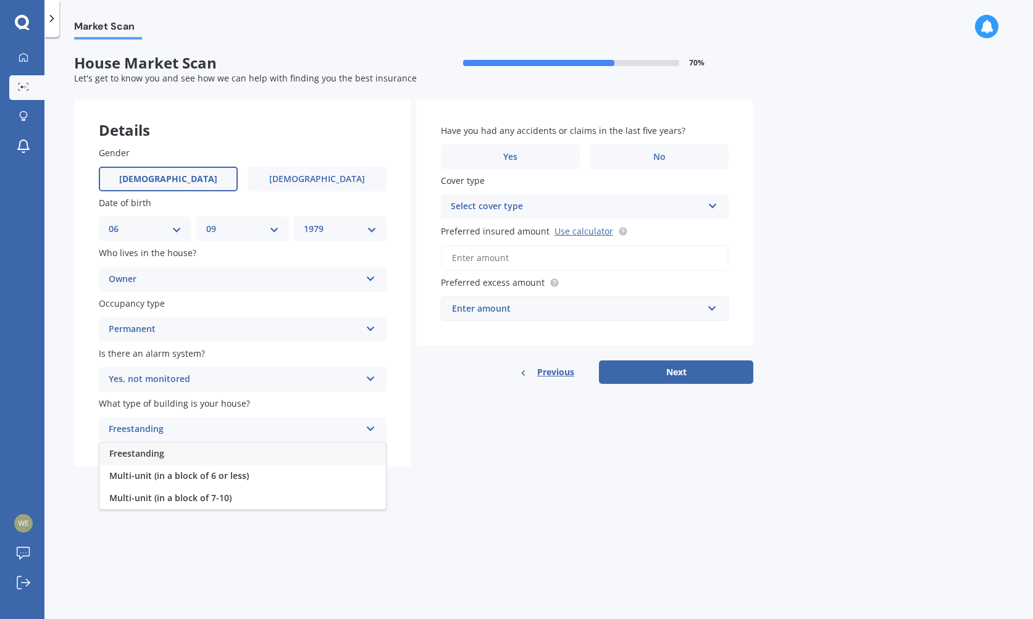
click at [215, 452] on div "Freestanding" at bounding box center [242, 454] width 286 height 22
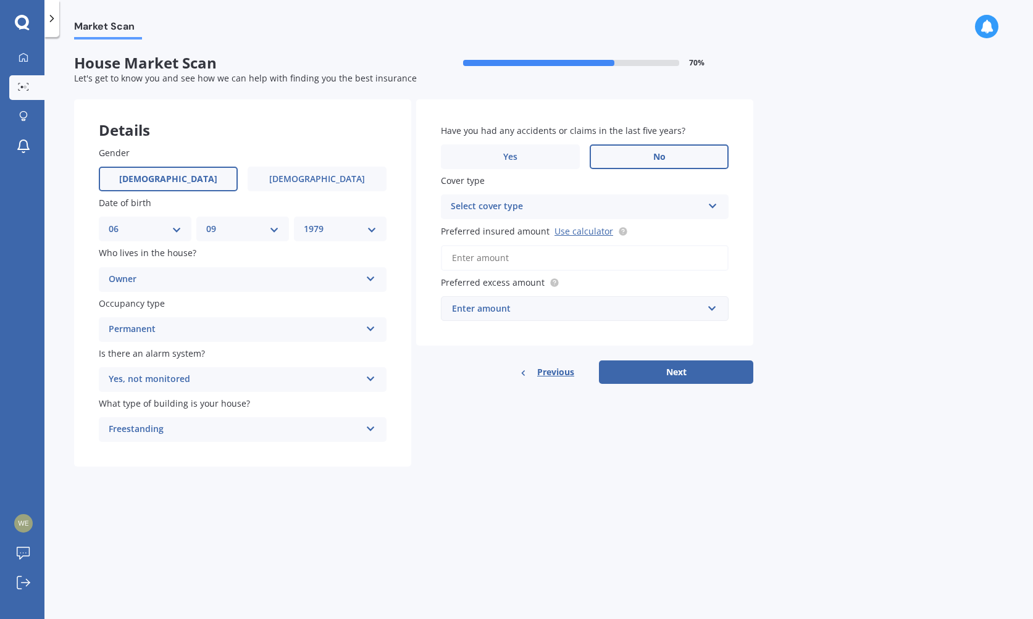
click at [652, 157] on label "No" at bounding box center [659, 156] width 139 height 25
click at [0, 0] on input "No" at bounding box center [0, 0] width 0 height 0
click at [592, 204] on div "Select cover type" at bounding box center [577, 206] width 252 height 15
click at [522, 233] on div "High" at bounding box center [584, 231] width 286 height 22
click at [500, 262] on input "Preferred insured amount Use calculator" at bounding box center [585, 258] width 288 height 26
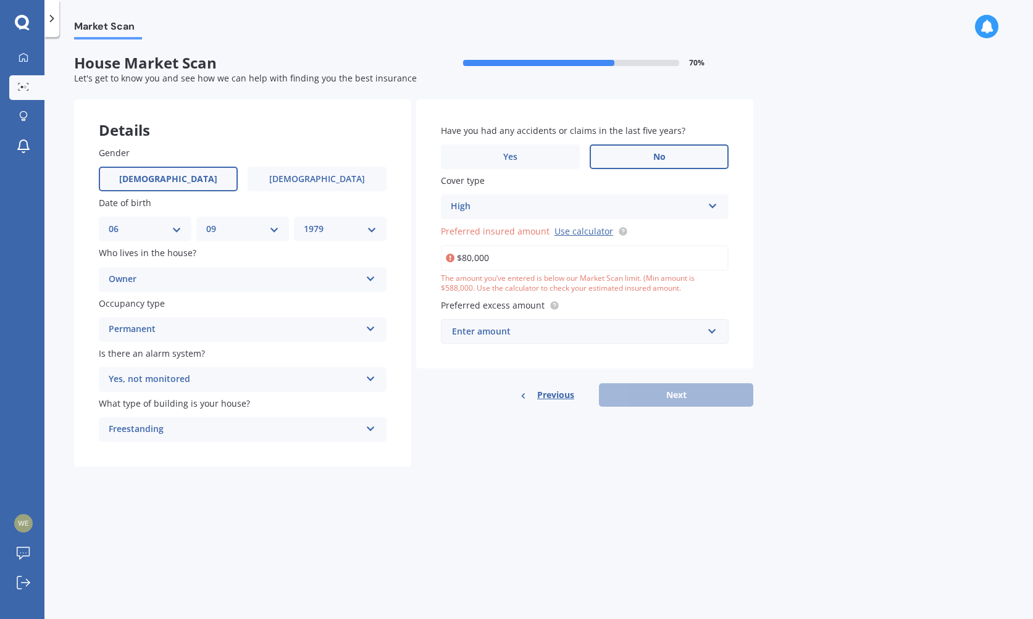
type input "$800,000"
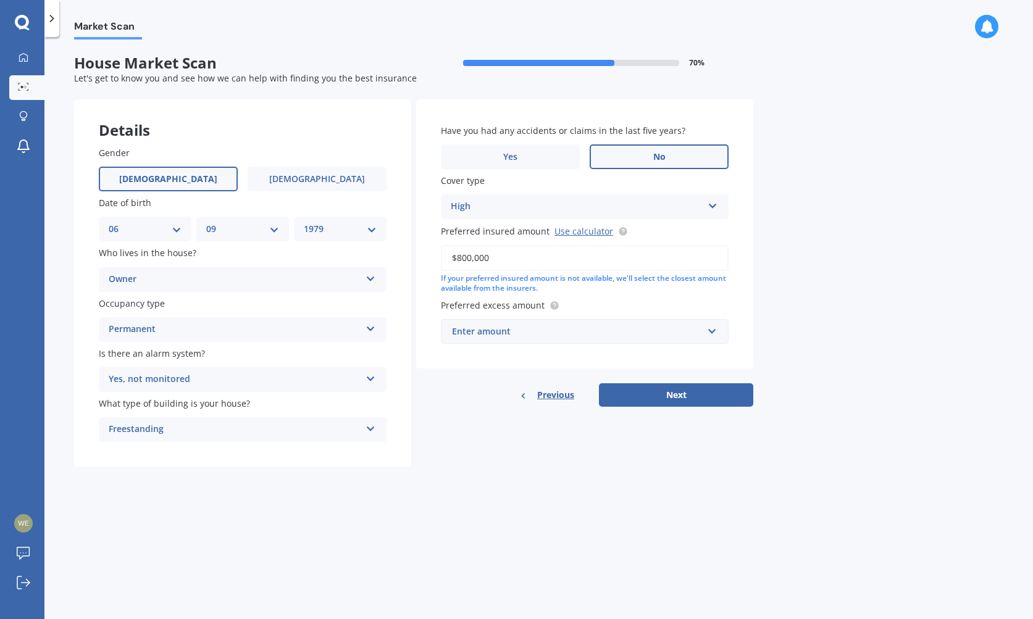
click at [507, 325] on div "Enter amount" at bounding box center [577, 332] width 251 height 14
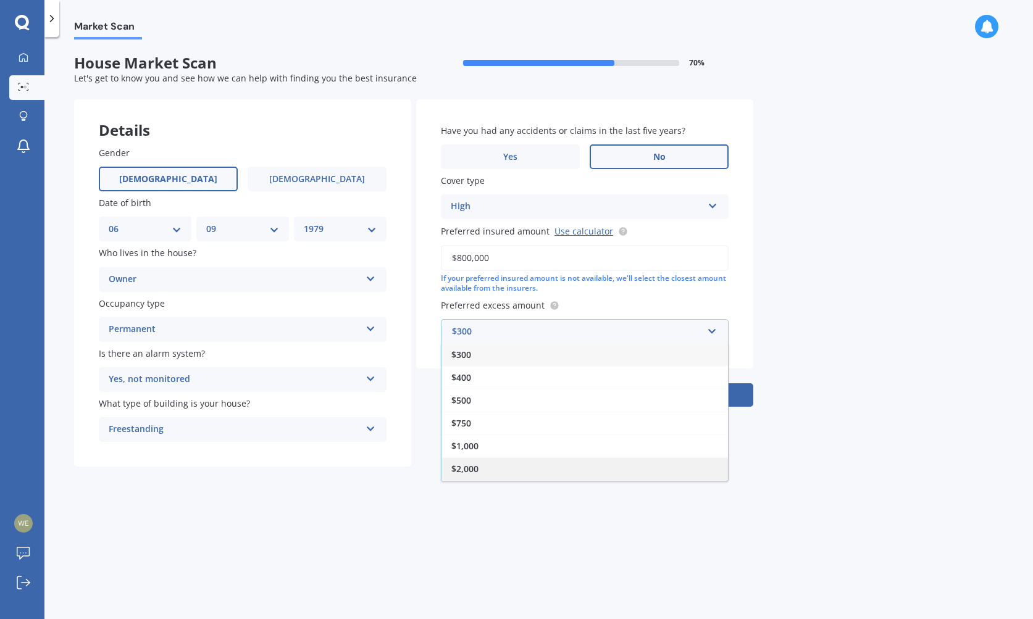
click at [502, 463] on div "$2,000" at bounding box center [584, 468] width 286 height 23
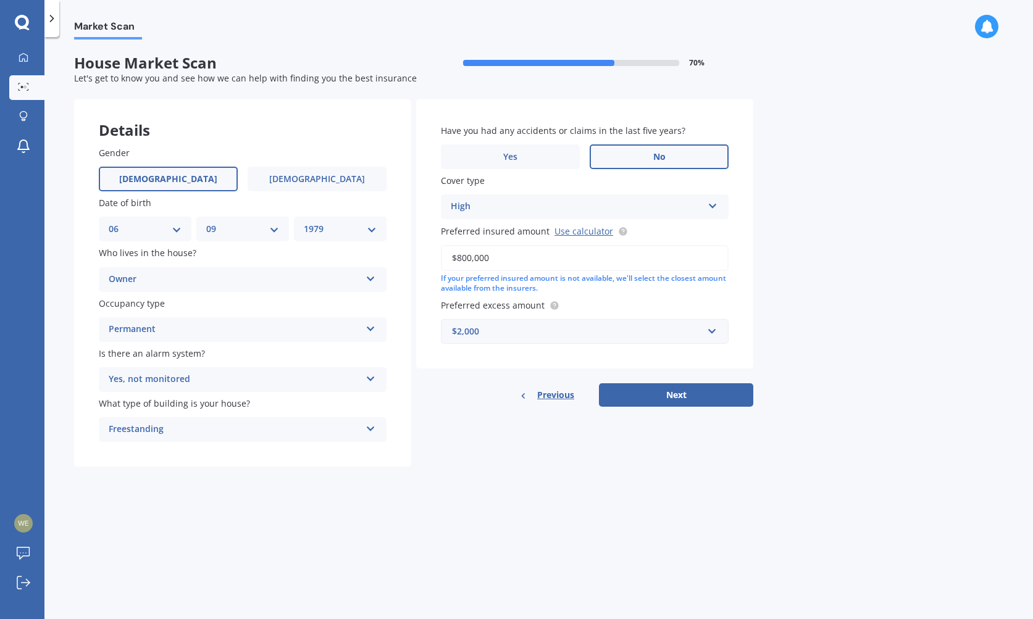
click at [632, 373] on div "Have you had any accidents or claims in the last five years? Yes No Cover type …" at bounding box center [584, 253] width 337 height 308
click at [636, 384] on button "Next" at bounding box center [676, 394] width 154 height 23
select select "06"
select select "09"
select select "1979"
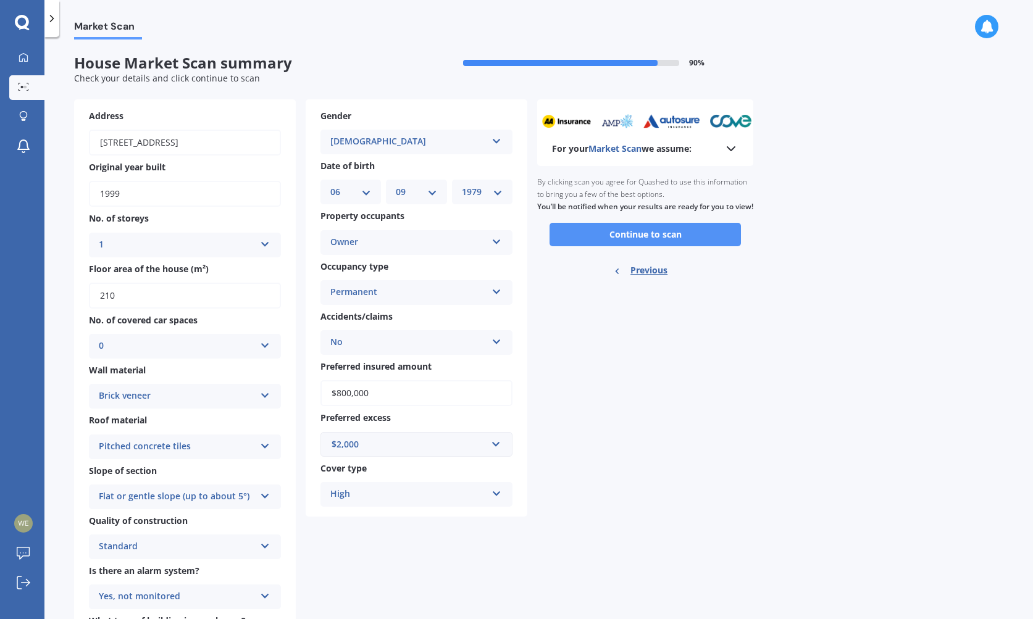
click at [677, 239] on button "Continue to scan" at bounding box center [644, 234] width 191 height 23
